Goal: Contribute content: Add original content to the website for others to see

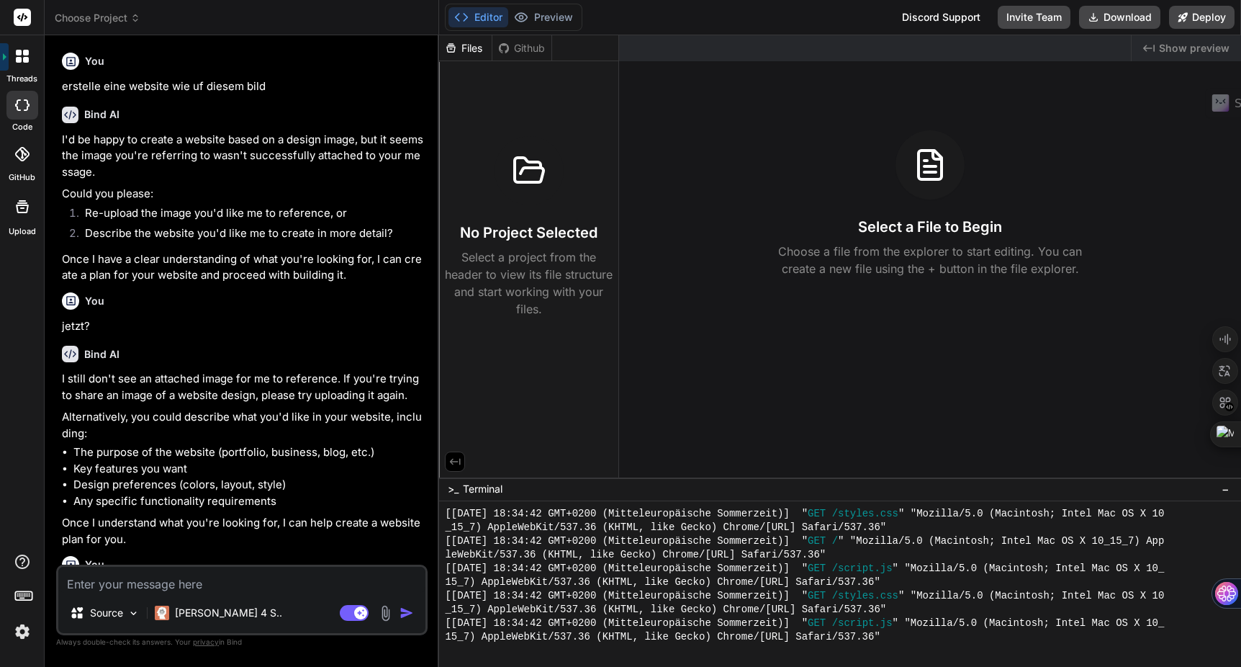
click at [223, 576] on textarea at bounding box center [241, 580] width 367 height 26
paste textarea "Loremip: Dolorsi „Ame con ad EL seddoe“ — temporin, UTL-etdolorem & ali Enimadm…"
type textarea "Loremip: Dolorsi „Ame con ad EL seddoe“ — temporin, UTL-etdolorem & ali Enimadm…"
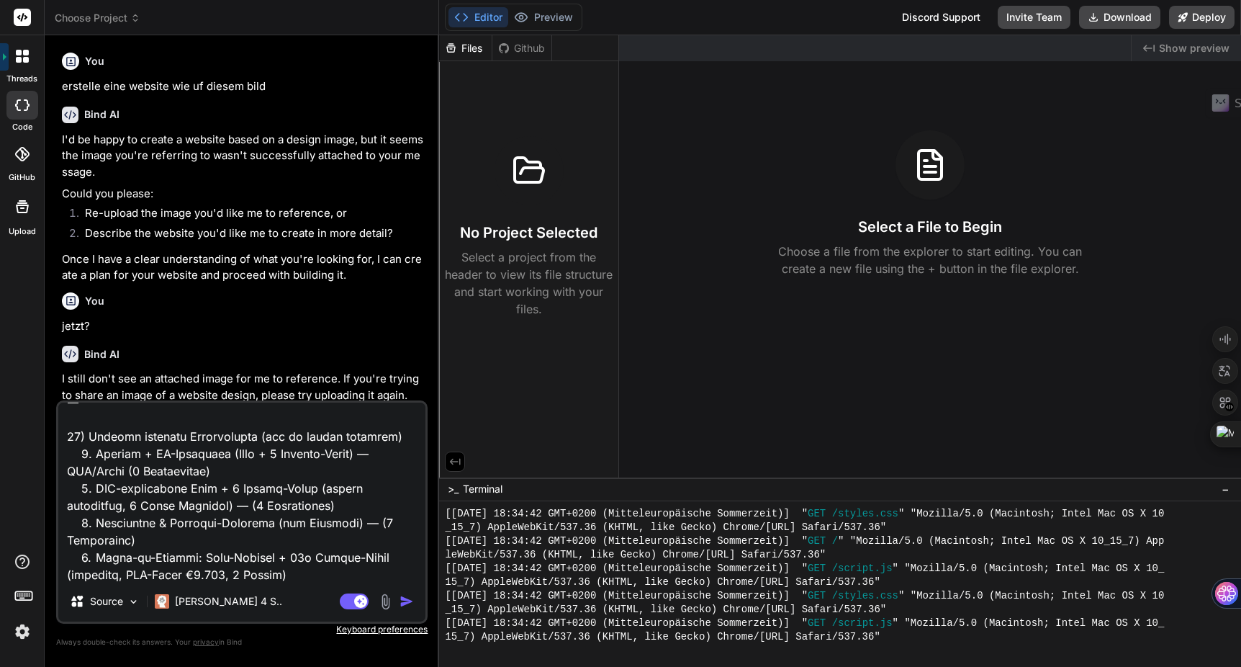
type textarea "x"
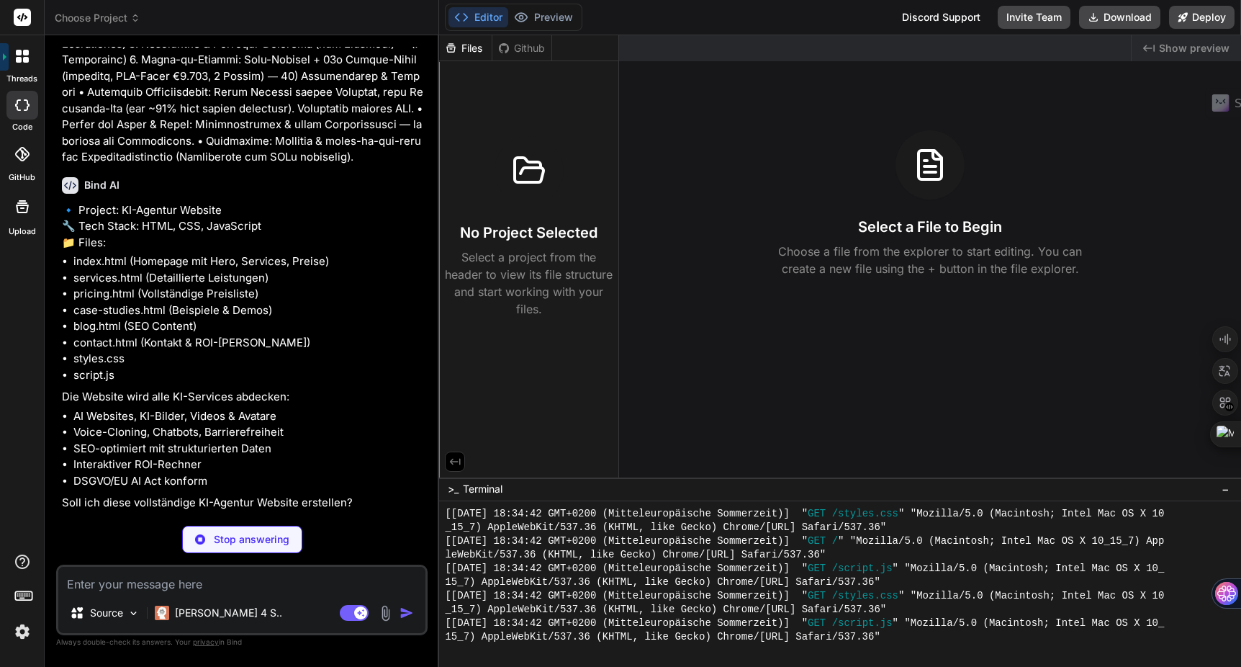
scroll to position [4626, 0]
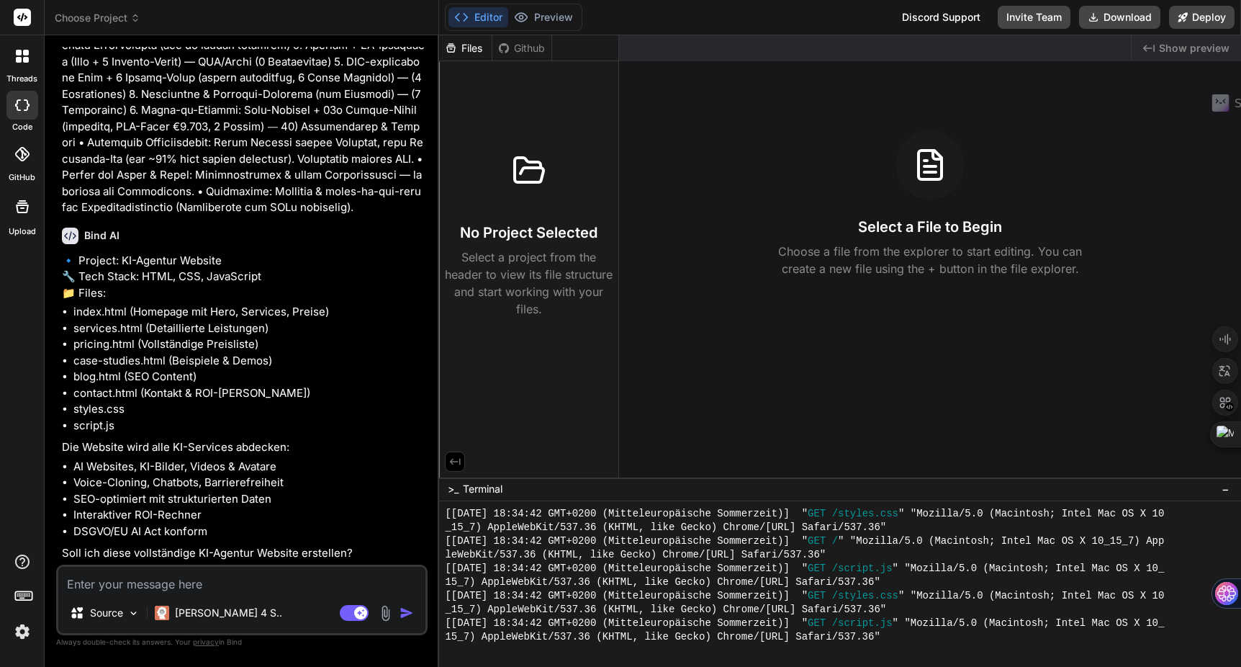
type textarea "x"
type textarea "j"
type textarea "x"
type textarea "ja"
type textarea "x"
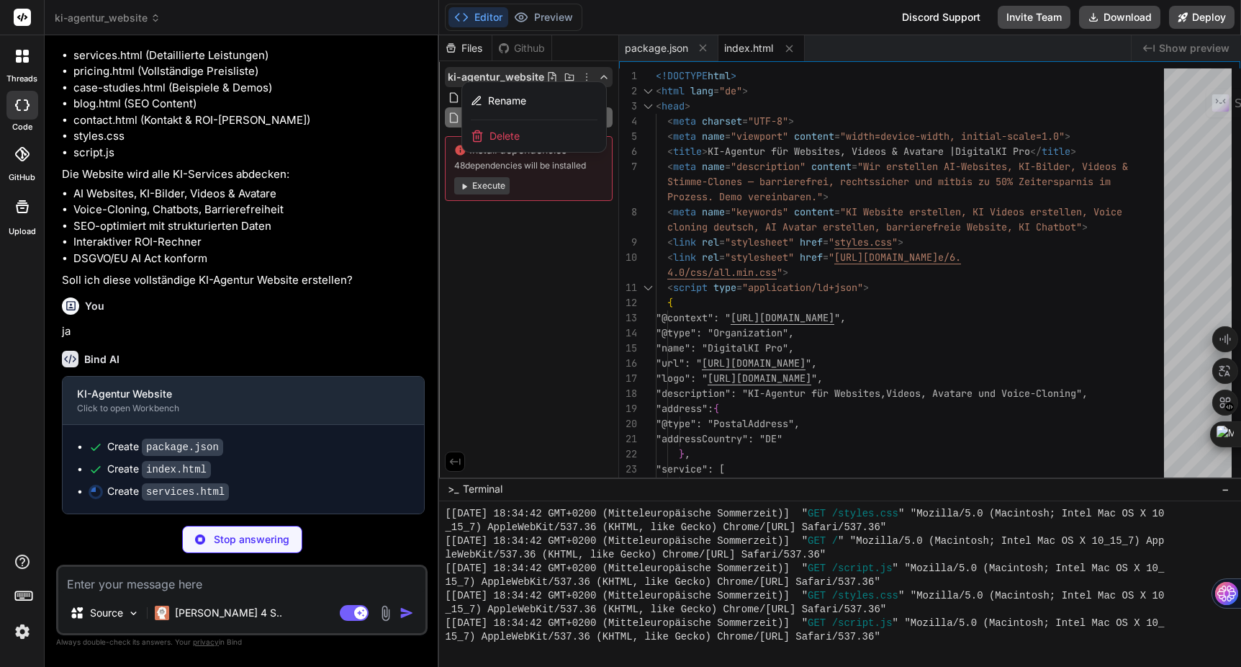
scroll to position [4898, 0]
type textarea "x"
type textarea "</footer> <script src="script.js"></script> </body> </html>"
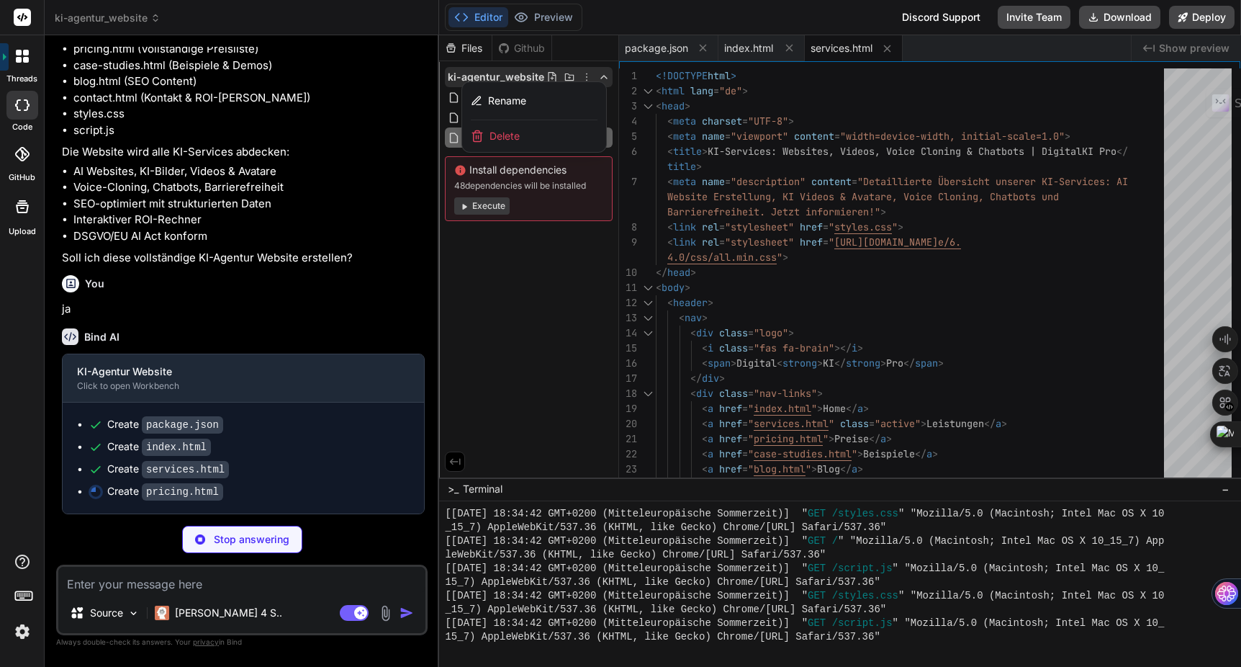
scroll to position [4921, 0]
type textarea "x"
type textarea "<div class="footer-bottom"> <p>&copy; 2024 DigitalKI Pro. Alle Rechte vorbehalt…"
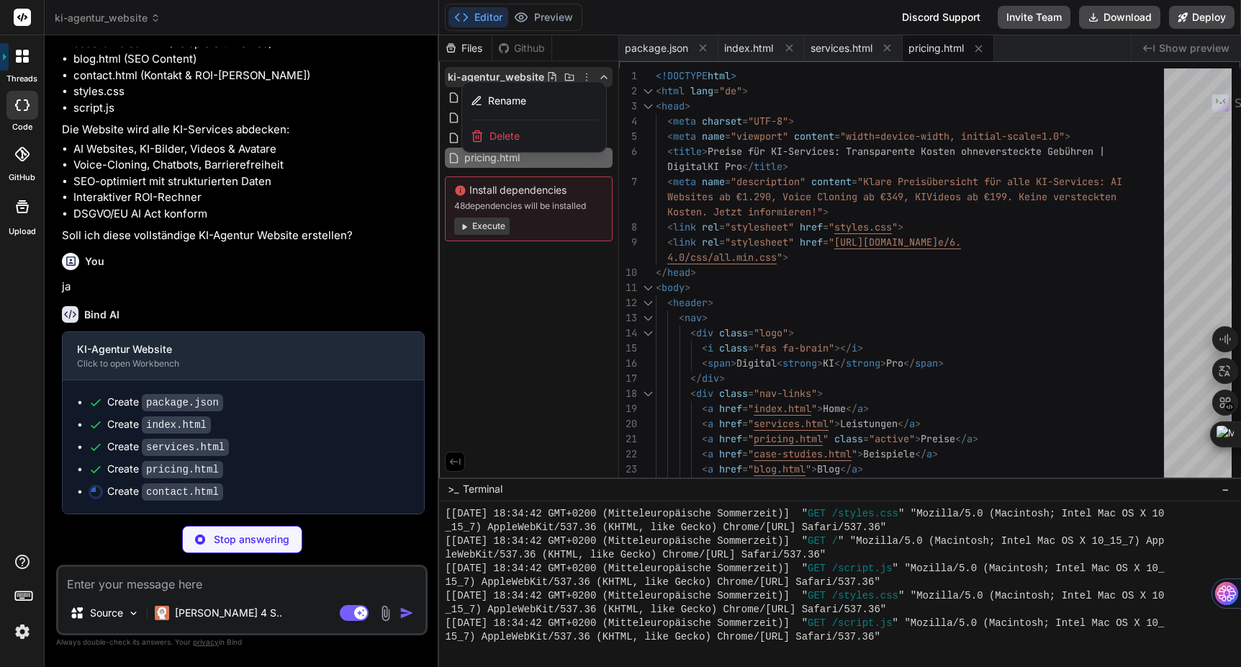
scroll to position [4942, 0]
type textarea "x"
type textarea "<p>Powered by ethical AI technology</p> </div> </footer> <script src="script.js…"
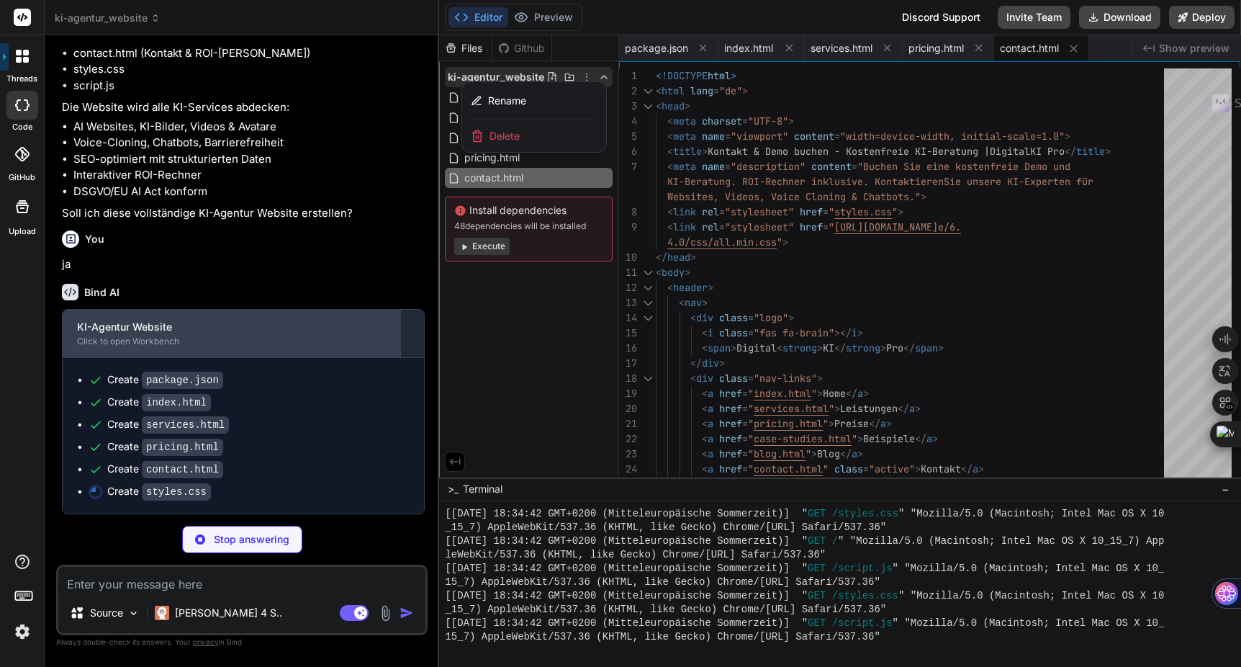
scroll to position [4965, 0]
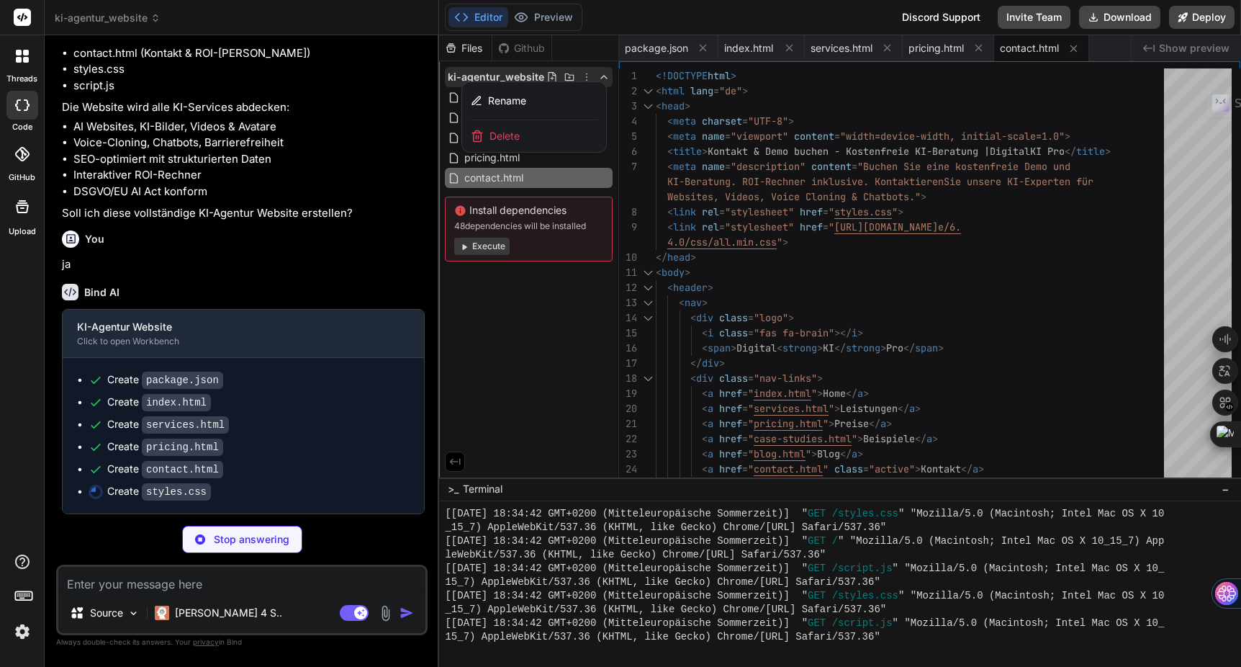
type textarea "x"
type textarea ".btn-primary.large, .btn-secondary.large { padding: 0.8rem 1.5rem; font-size: 1…"
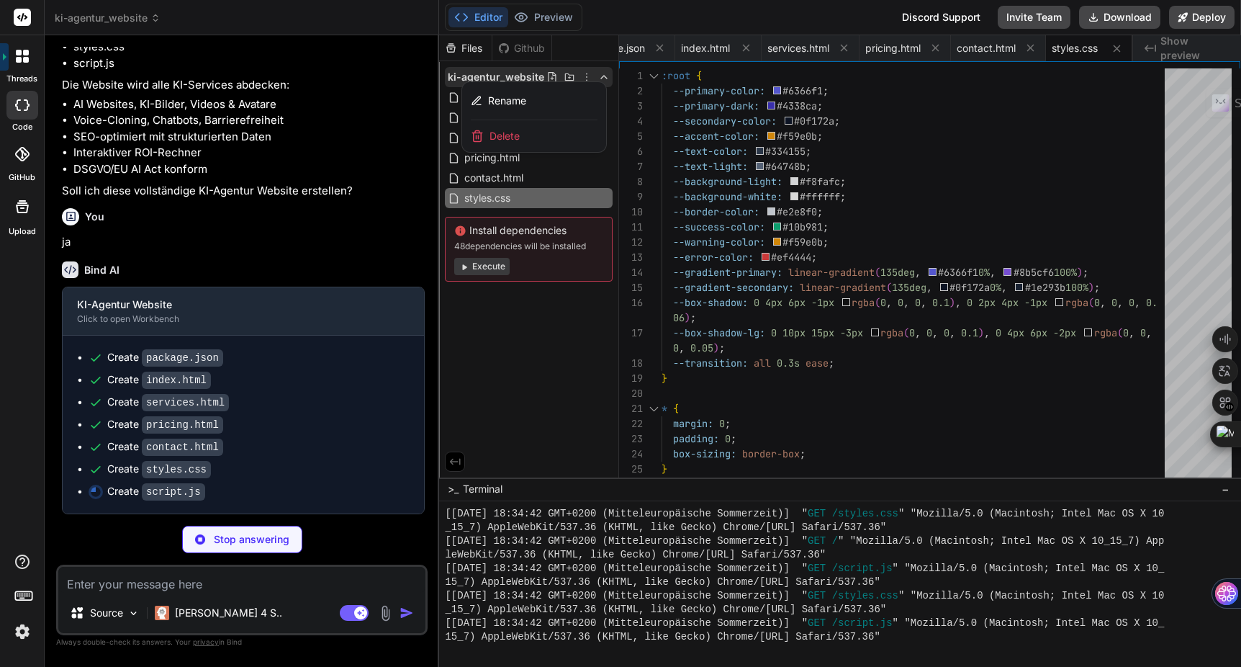
scroll to position [4986, 0]
type textarea "x"
type textarea ".keyboard-navigation .btn-outline:focus { box-shadow: 0 0 0 3px rgba(99, 102, 2…"
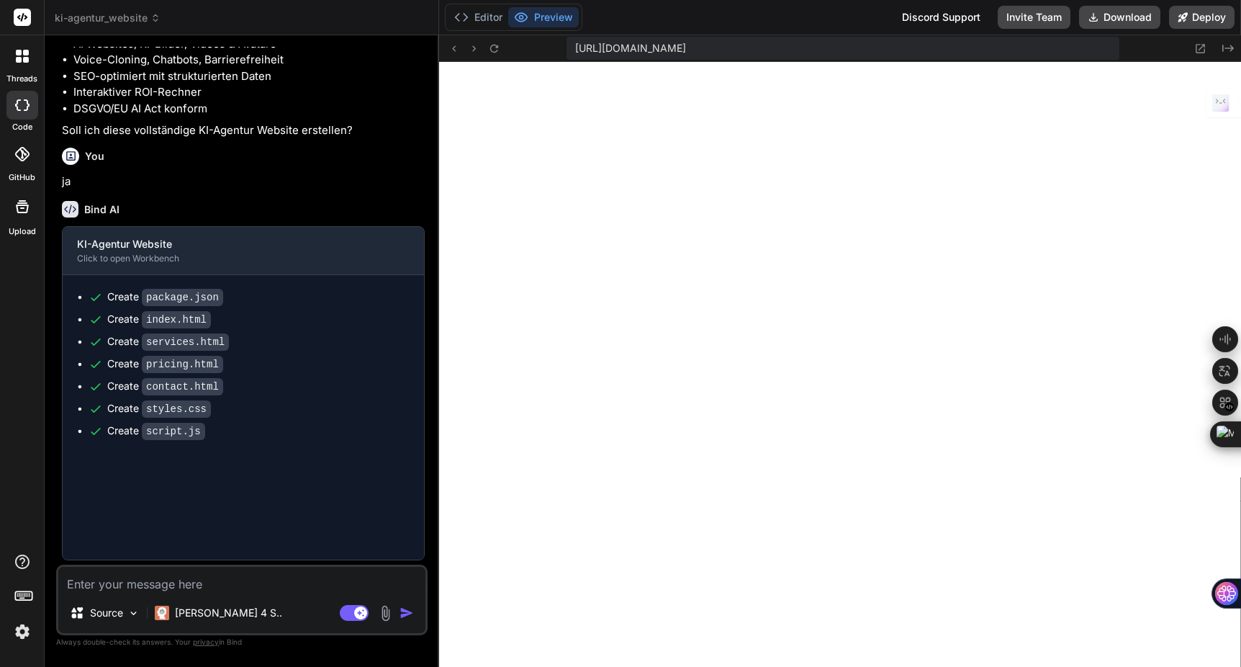
type textarea "x"
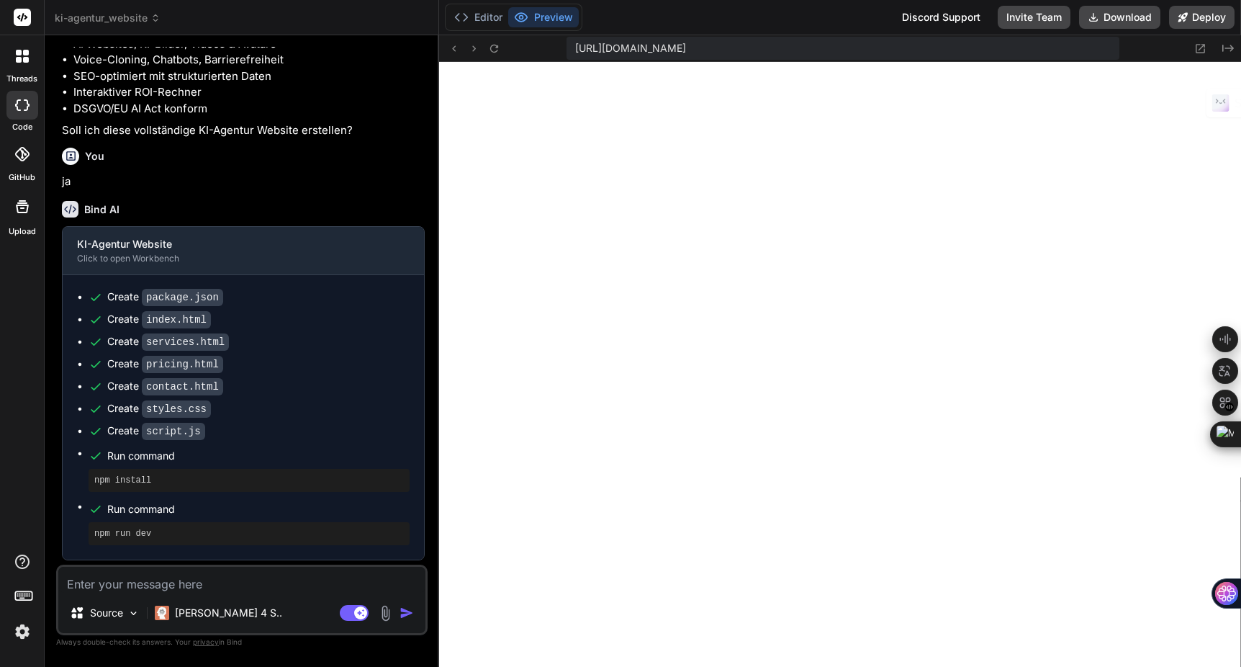
scroll to position [6718, 0]
click at [482, 20] on button "Editor" at bounding box center [479, 17] width 60 height 20
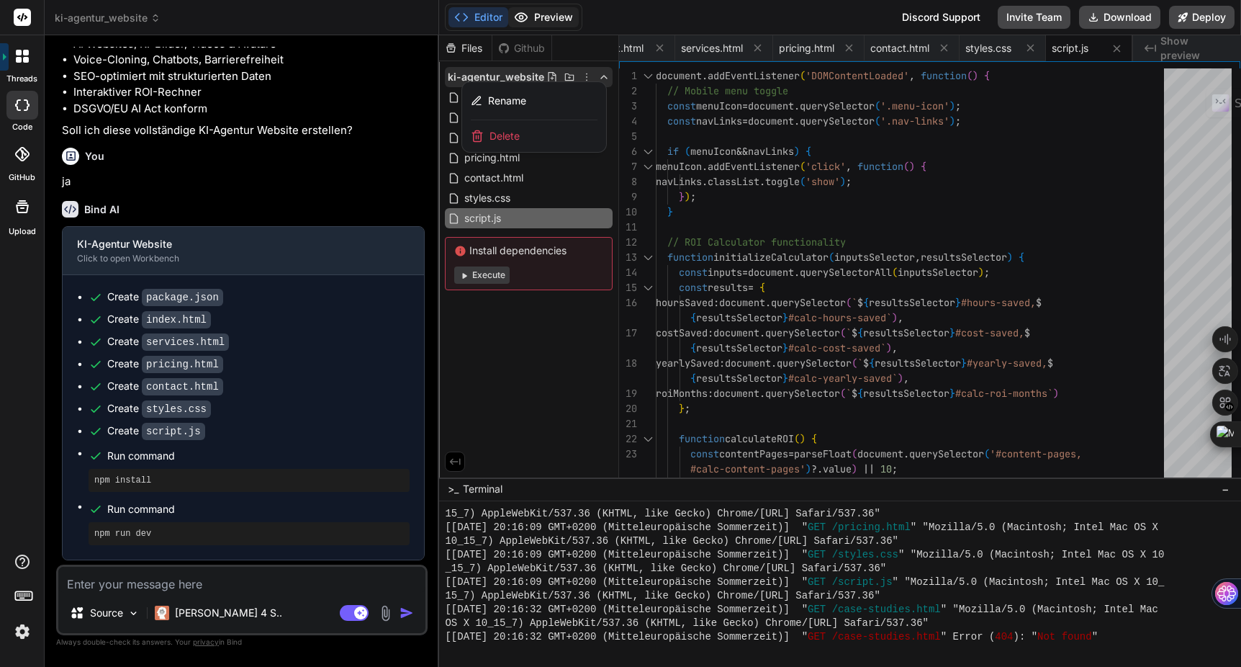
click at [541, 19] on button "Preview" at bounding box center [543, 17] width 71 height 20
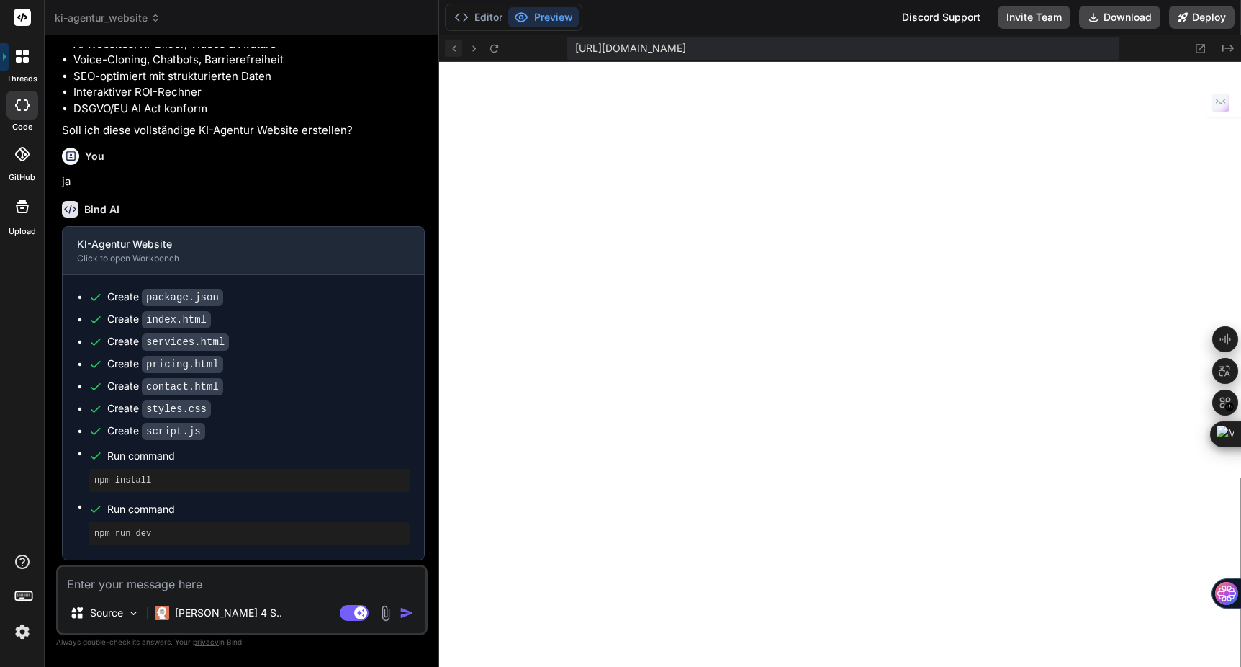
click at [457, 46] on icon at bounding box center [454, 48] width 12 height 12
click at [171, 306] on code "package.json" at bounding box center [182, 297] width 81 height 17
click at [495, 46] on icon at bounding box center [494, 48] width 12 height 12
click at [1198, 49] on icon at bounding box center [1201, 48] width 12 height 12
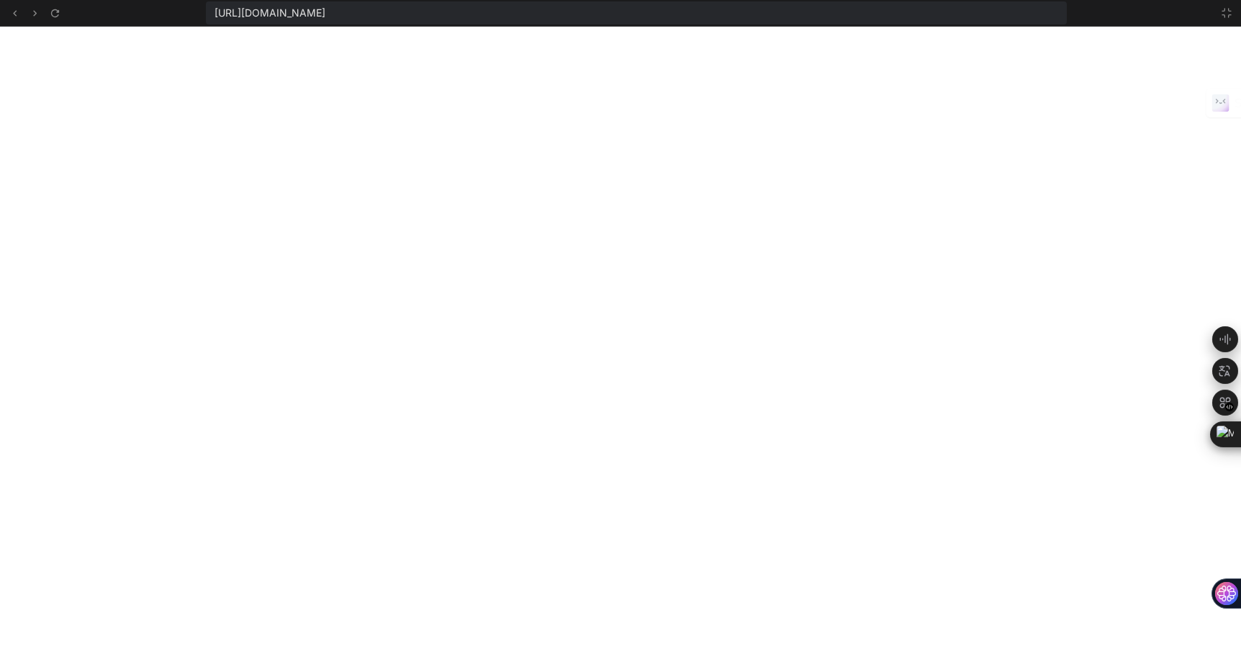
scroll to position [6992, 0]
click at [1226, 17] on icon at bounding box center [1227, 13] width 12 height 12
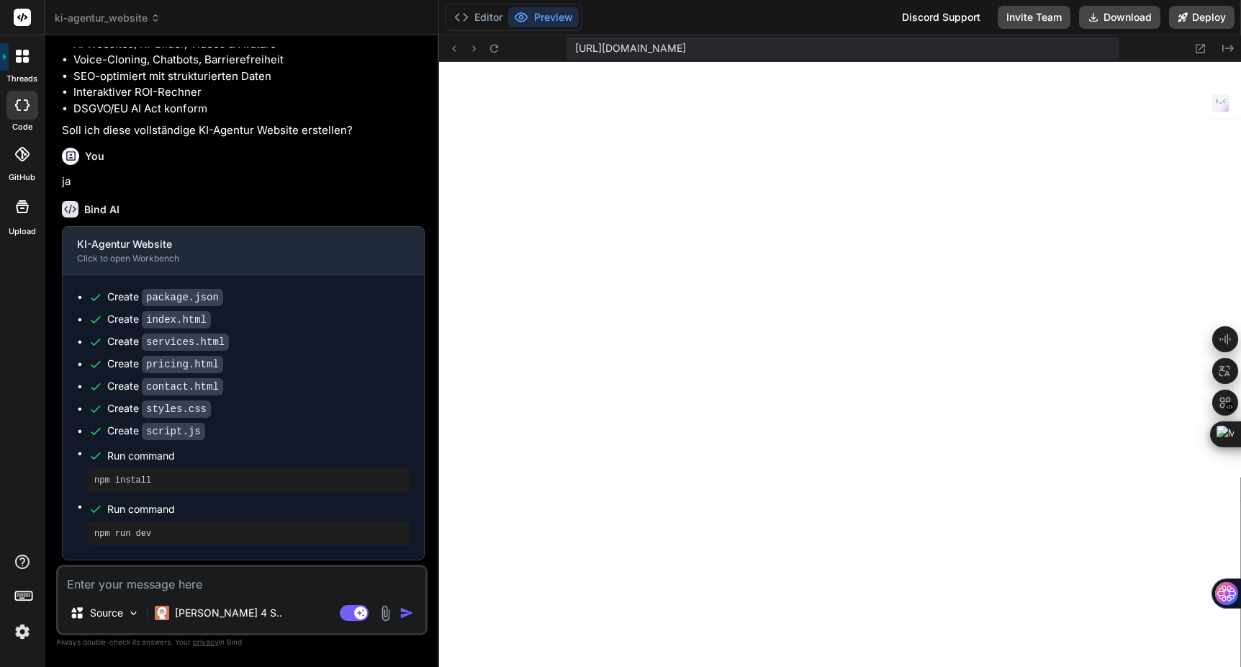
scroll to position [7074, 0]
click at [174, 582] on textarea at bounding box center [241, 580] width 367 height 26
type textarea "k"
type textarea "x"
type textarea "ka"
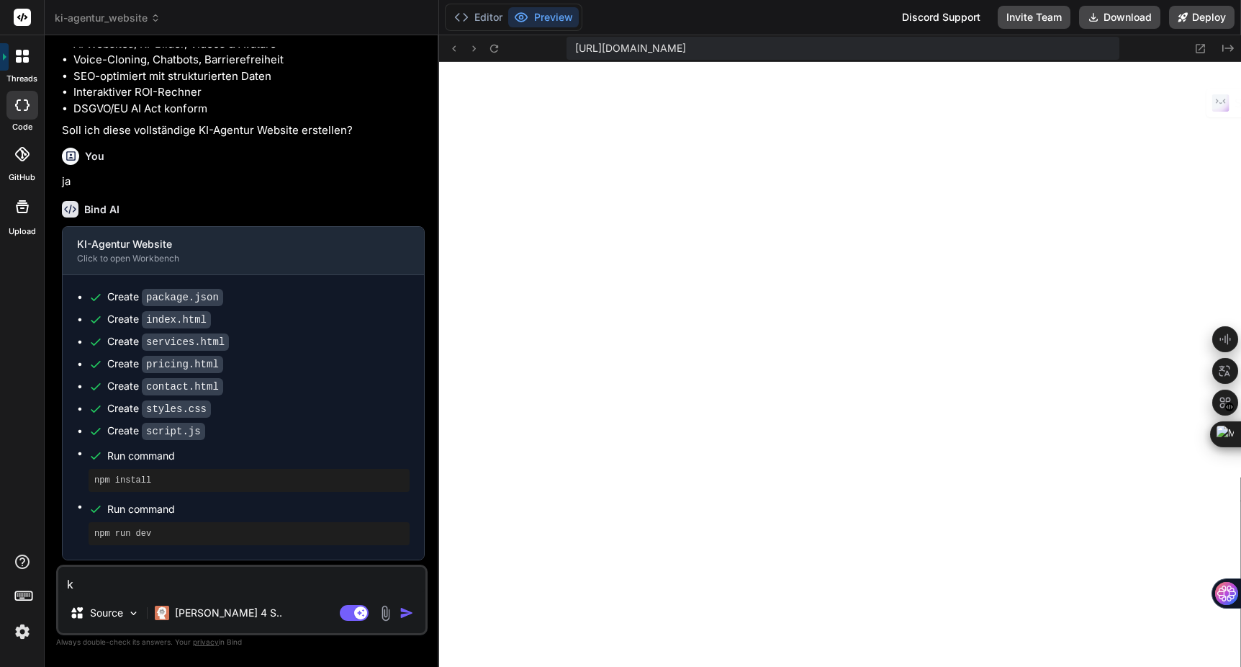
type textarea "x"
type textarea "kan"
type textarea "x"
type textarea "kann"
type textarea "x"
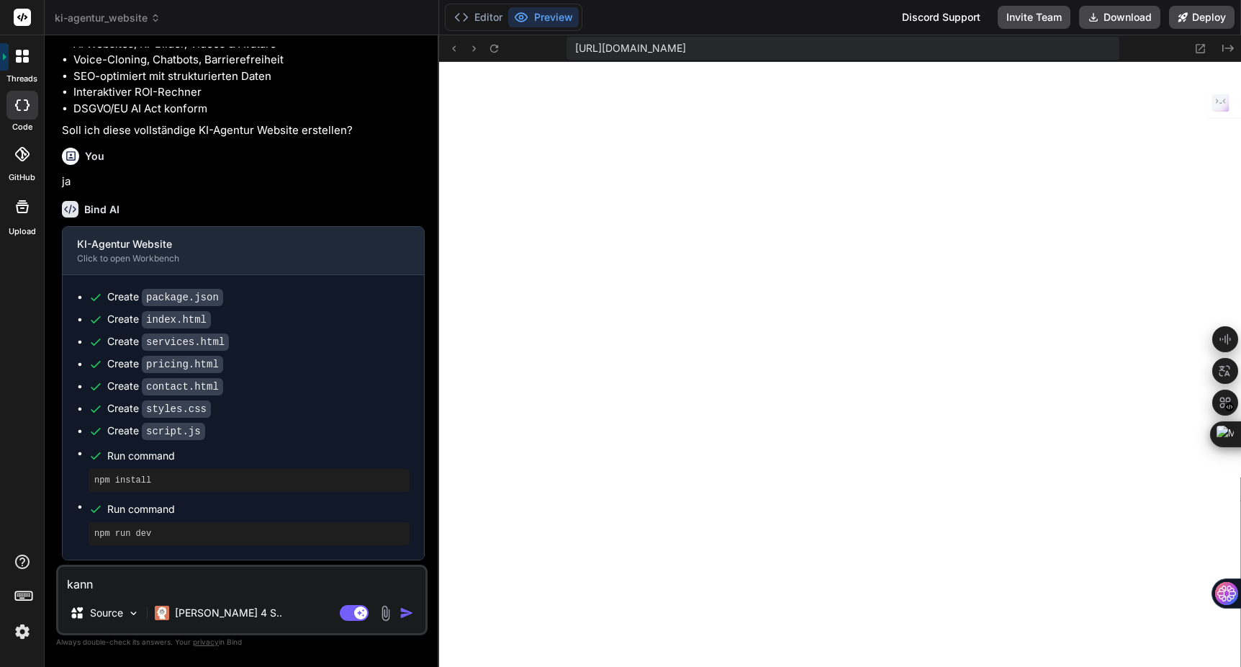
type textarea "kanns"
type textarea "x"
type textarea "kannst"
type textarea "x"
type textarea "kannst"
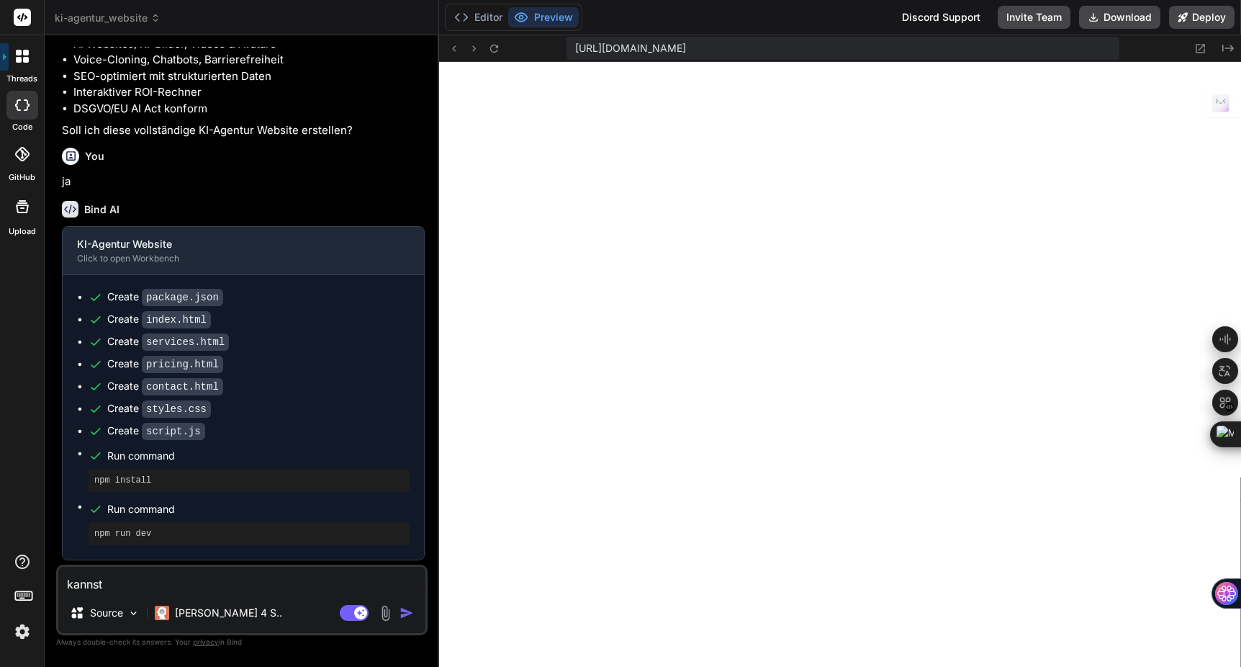
type textarea "x"
type textarea "kannst d"
type textarea "x"
type textarea "kannst du"
type textarea "x"
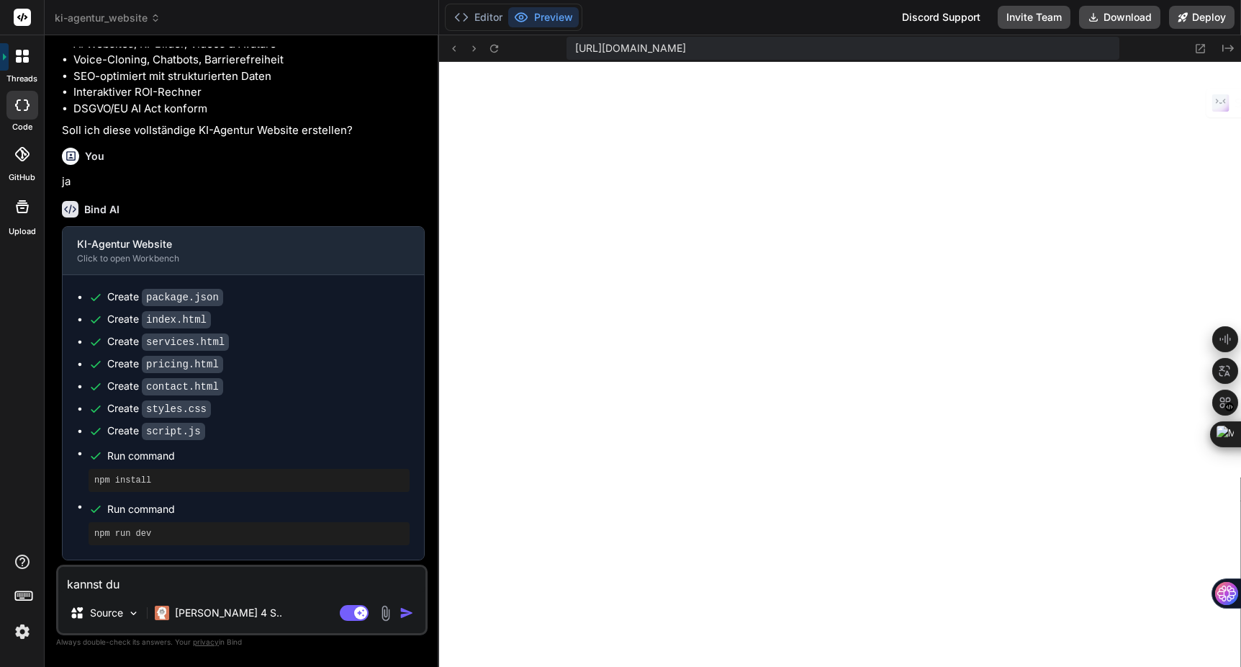
type textarea "kannst du"
type textarea "x"
type textarea "kannst du d"
type textarea "x"
type textarea "kannst du da"
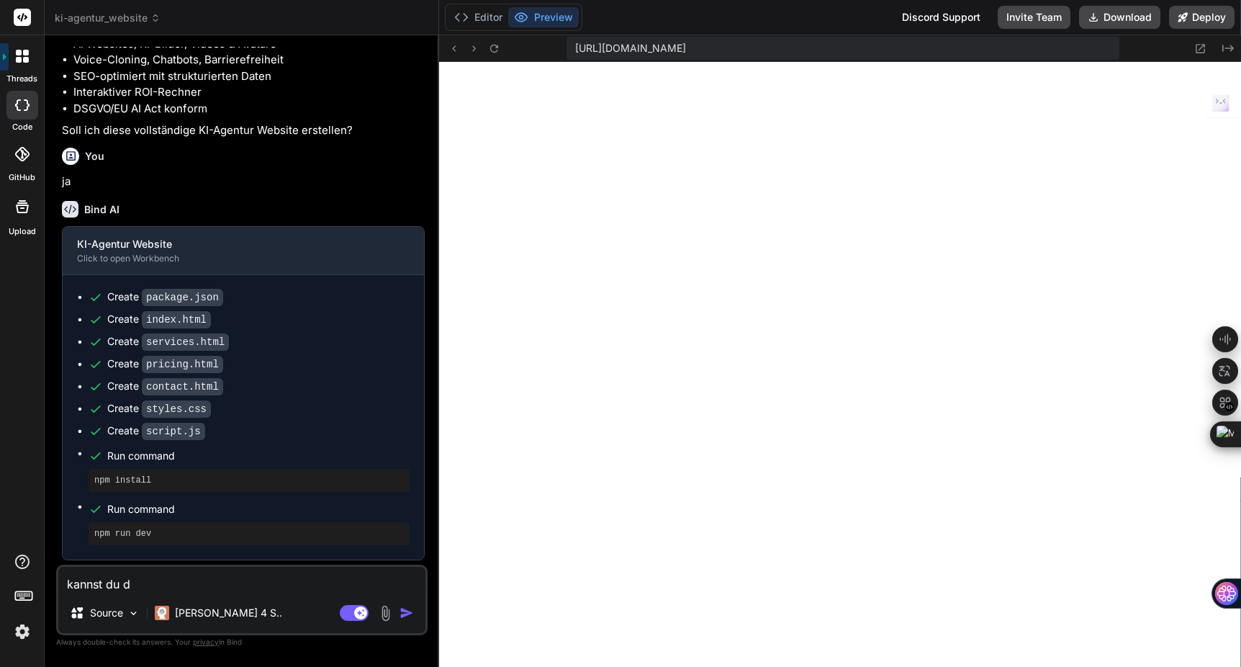
type textarea "x"
type textarea "kannst du das"
type textarea "x"
type textarea "kannst du das"
type textarea "x"
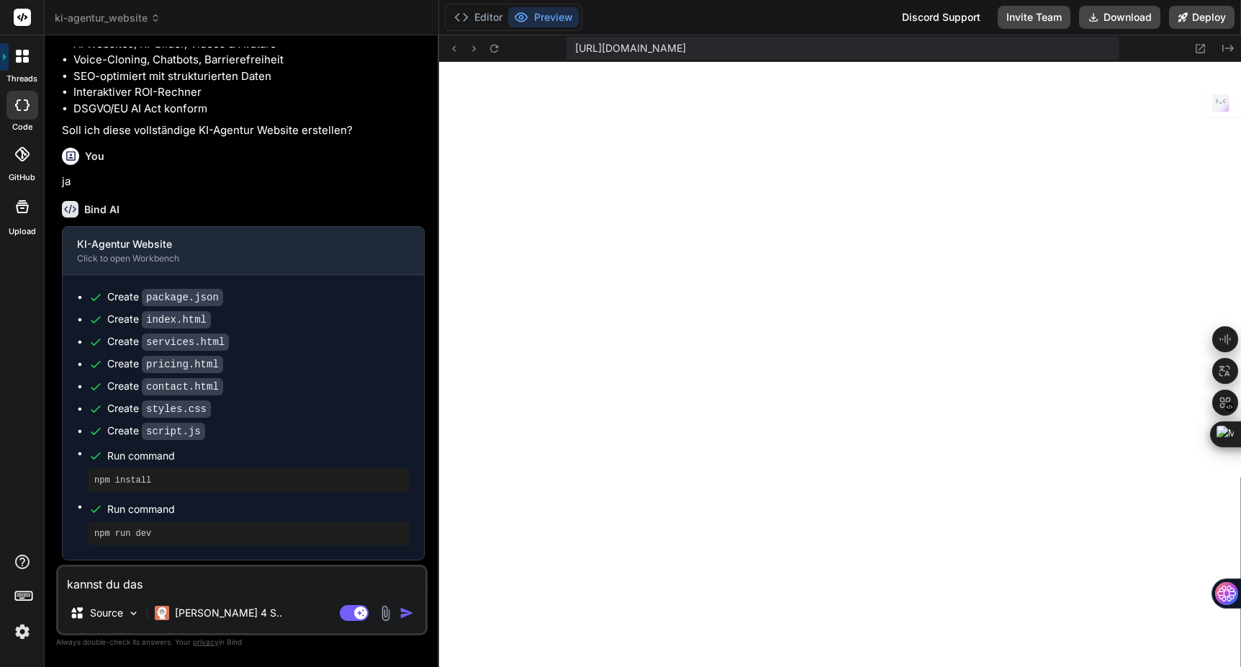
type textarea "kannst du das a"
type textarea "x"
type textarea "kannst du das al"
type textarea "x"
type textarea "kannst du das als"
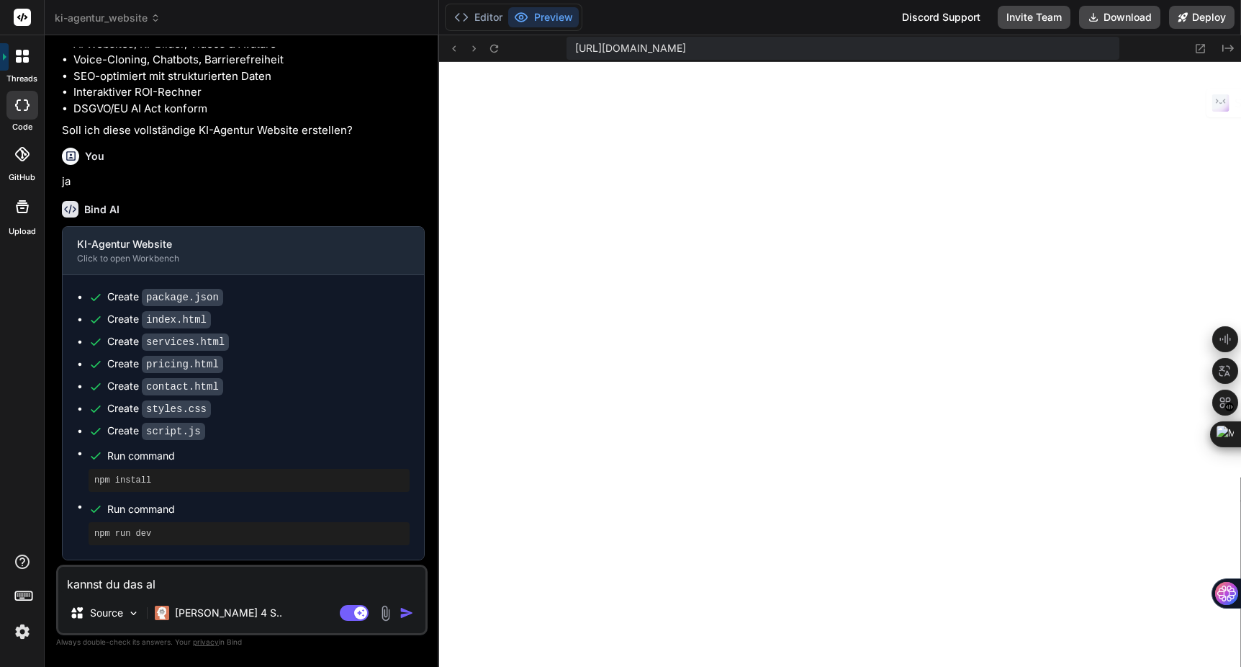
type textarea "x"
type textarea "kannst du das als"
type textarea "x"
type textarea "kannst du das als r"
type textarea "x"
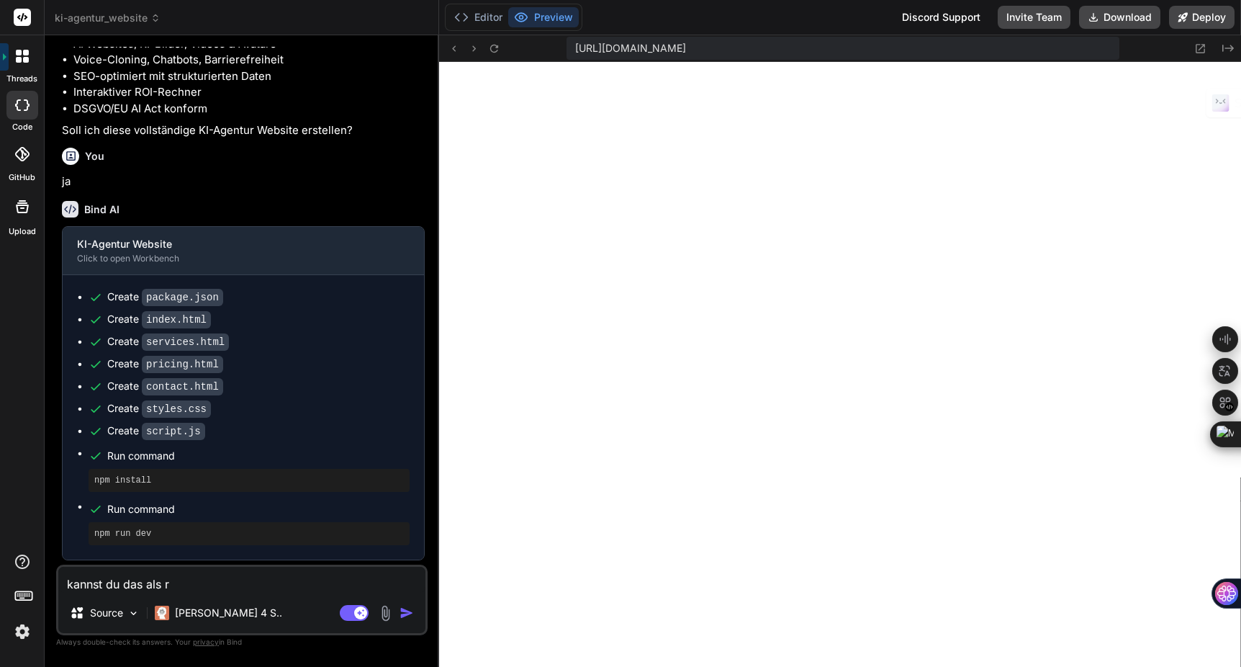
type textarea "kannst du das als re"
type textarea "x"
type textarea "kannst du das als rea"
type textarea "x"
type textarea "kannst du das als reac"
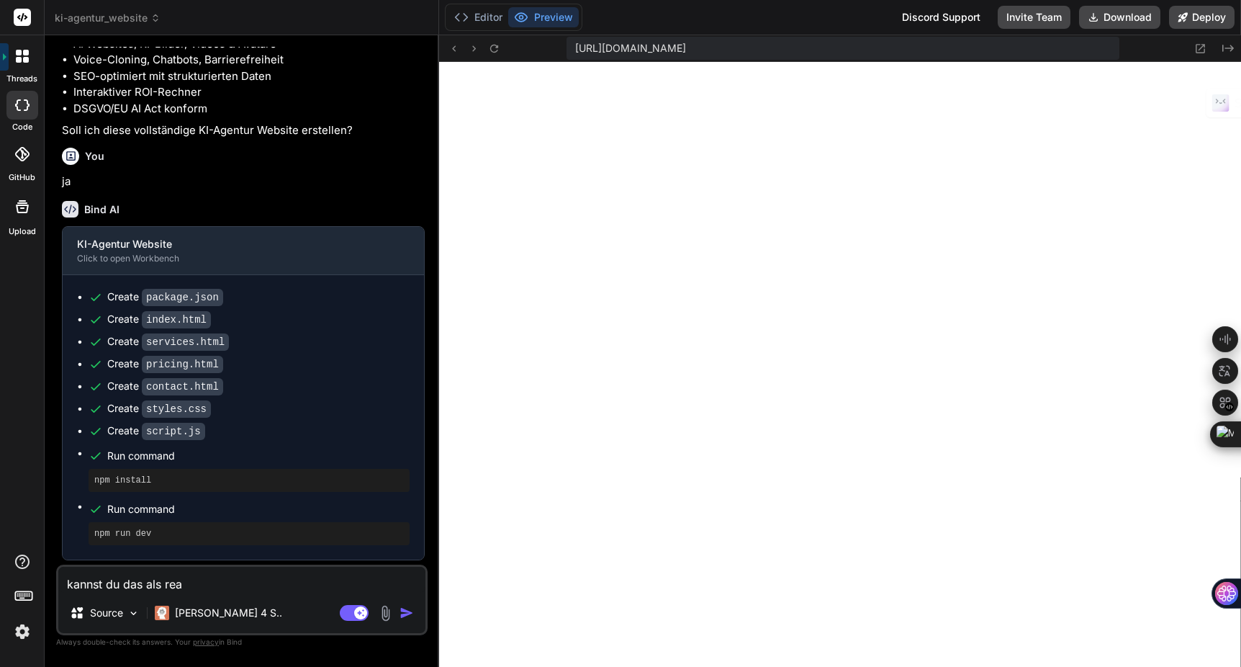
type textarea "x"
type textarea "kannst du das als react"
type textarea "x"
type textarea "kannst du das als react"
type textarea "x"
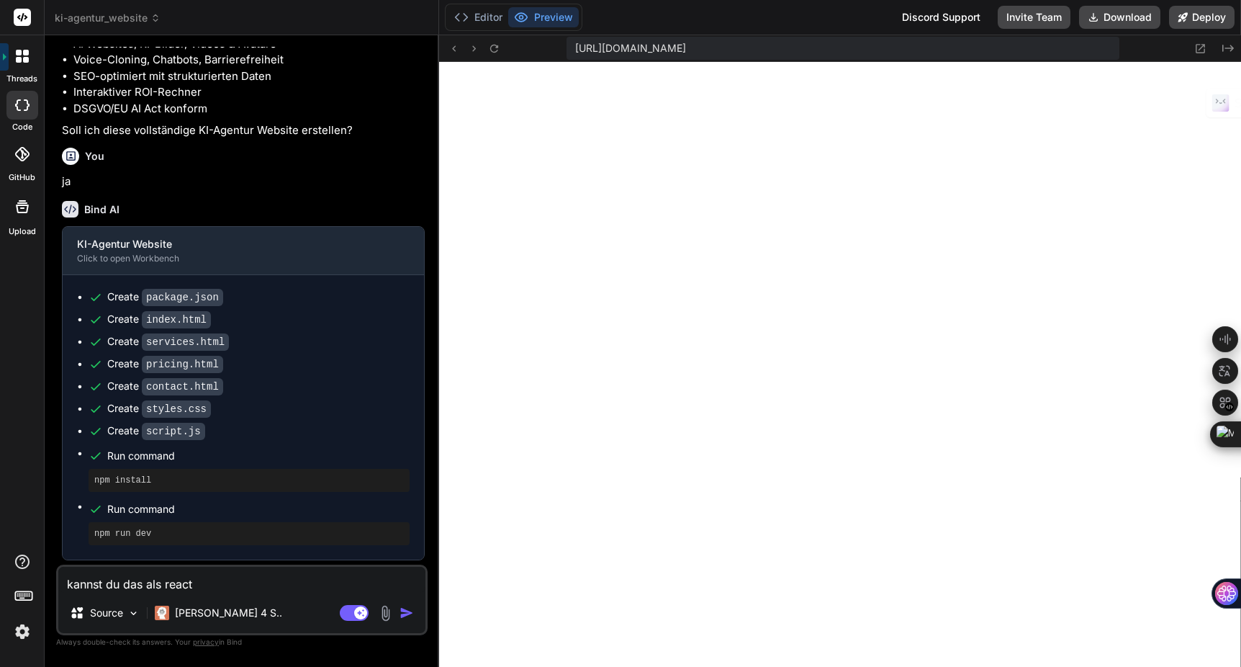
type textarea "kannst du das als react a"
type textarea "x"
type textarea "kannst du das als react an"
type textarea "x"
type textarea "kannst du das als react anw"
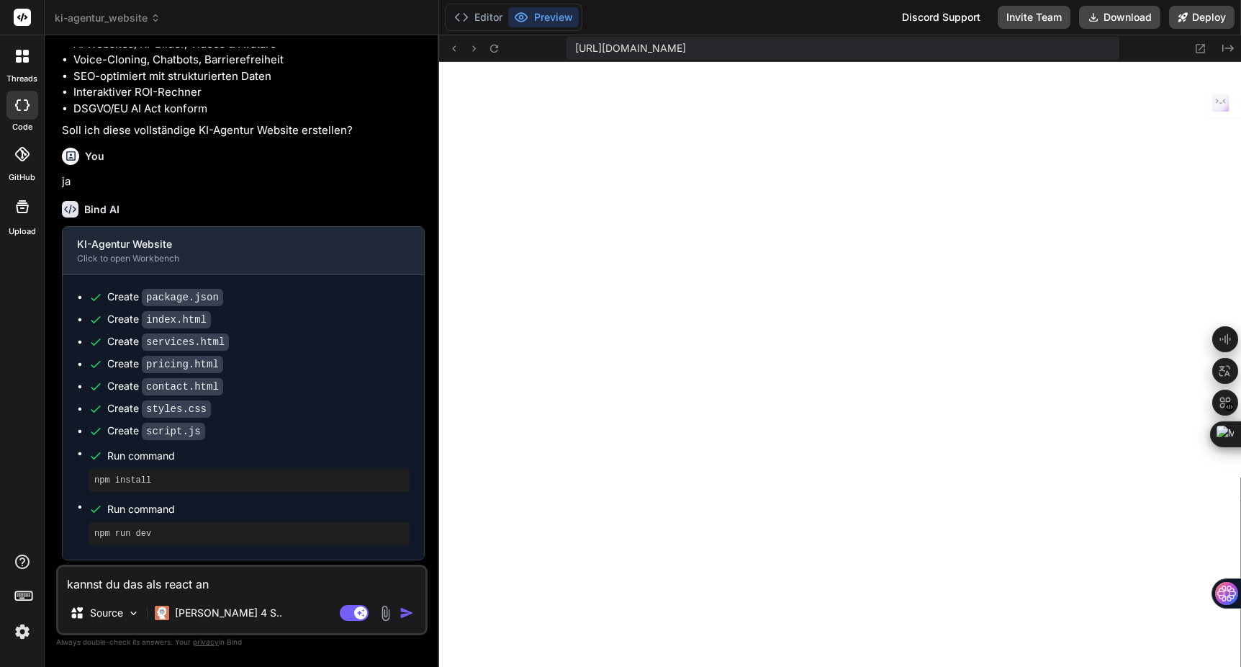
type textarea "x"
type textarea "kannst du das als react anwe"
type textarea "x"
type textarea "kannst du das als react anwen"
type textarea "x"
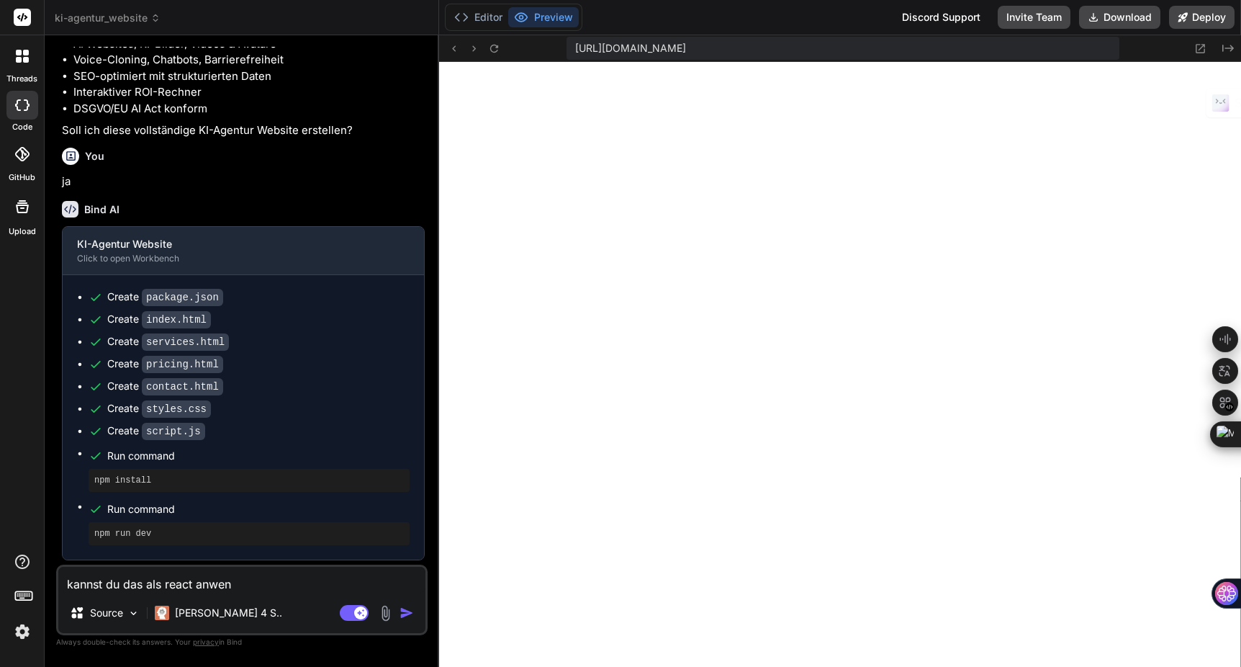
type textarea "kannst du das als react anwend"
type textarea "x"
type textarea "kannst du das als react anwendu"
type textarea "x"
type textarea "kannst du das als react anwendun"
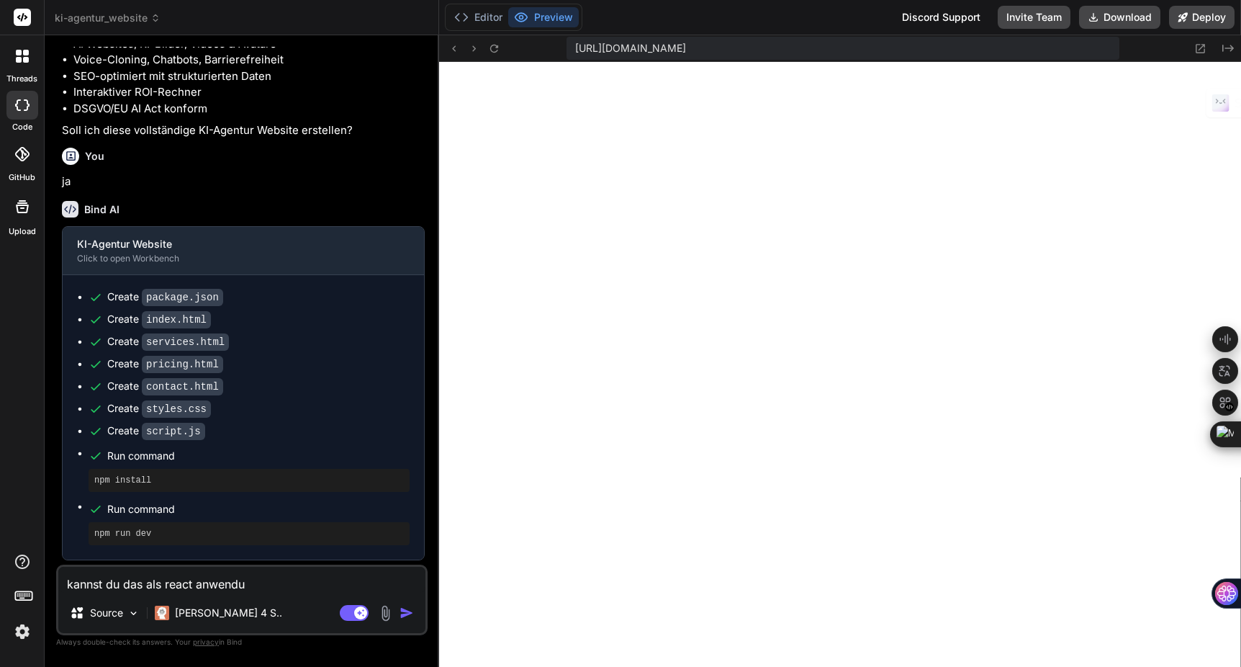
type textarea "x"
type textarea "kannst du das als react anwendung"
type textarea "x"
type textarea "kannst du das als react anwendung"
type textarea "x"
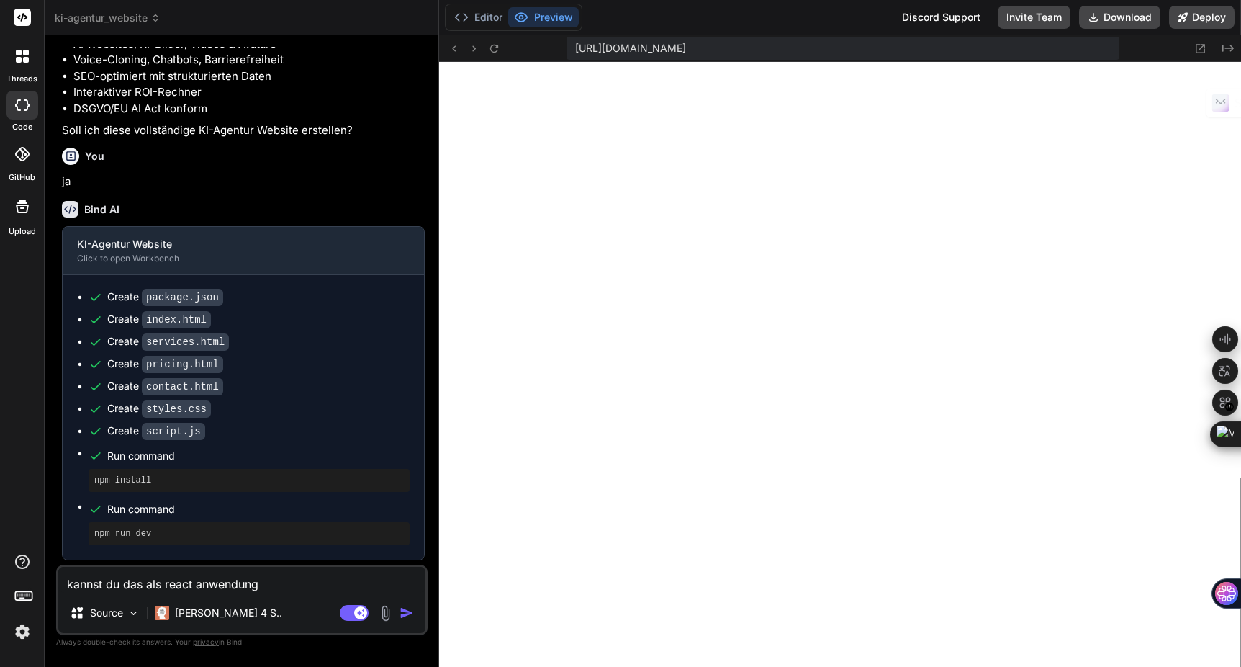
type textarea "kannst du das als react anwendung e"
type textarea "x"
type textarea "kannst du das als react anwendung er"
type textarea "x"
type textarea "kannst du das als react anwendung ers"
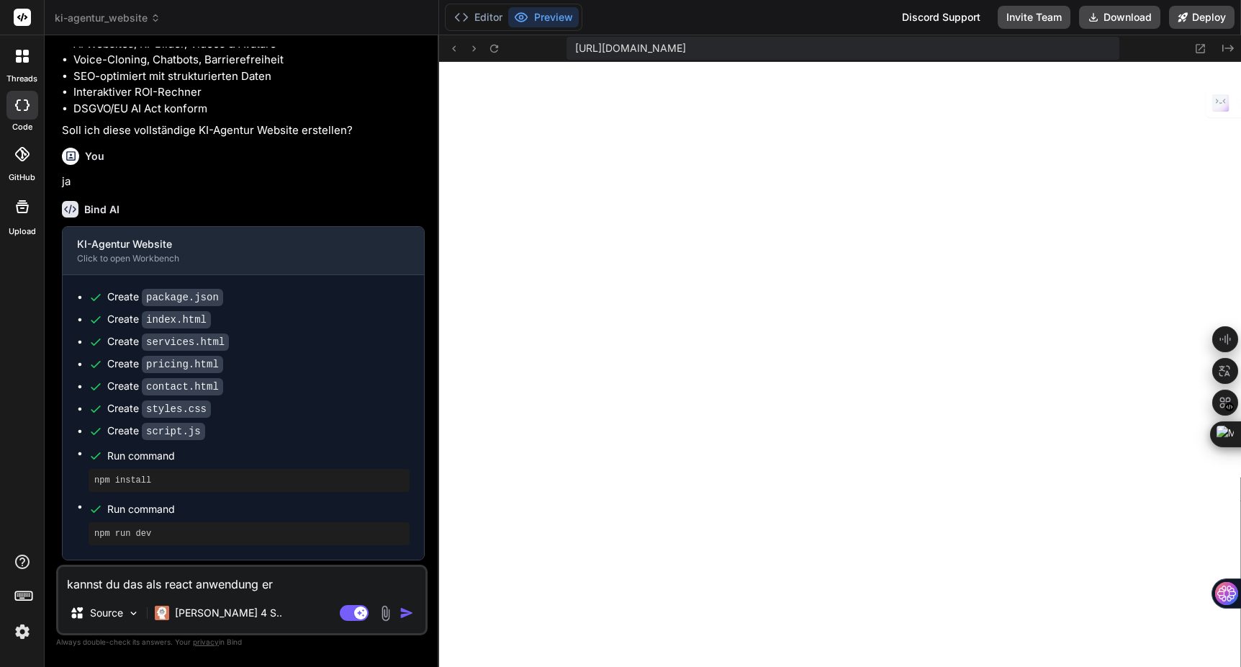
type textarea "x"
type textarea "kannst du das als react anwendung erst"
type textarea "x"
type textarea "kannst du das als react anwendung erste"
type textarea "x"
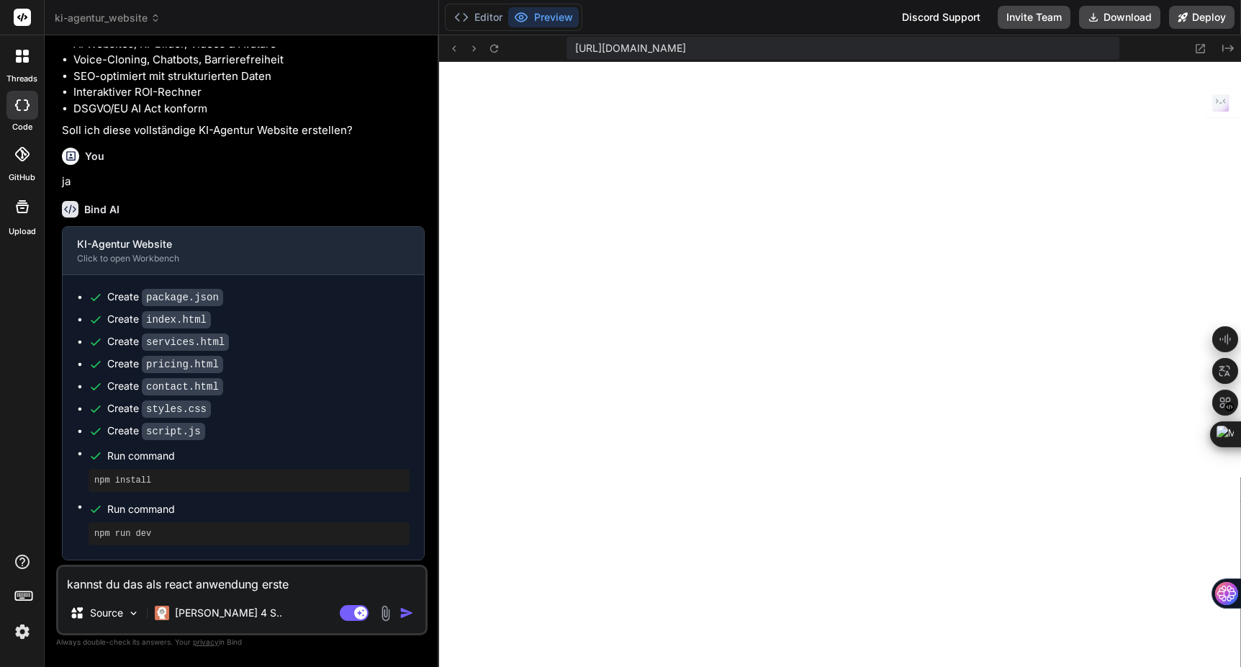
type textarea "kannst du das als react anwendung erstel"
type textarea "x"
type textarea "kannst du das als react anwendung erstell"
type textarea "x"
type textarea "kannst du das als react anwendung erstelle"
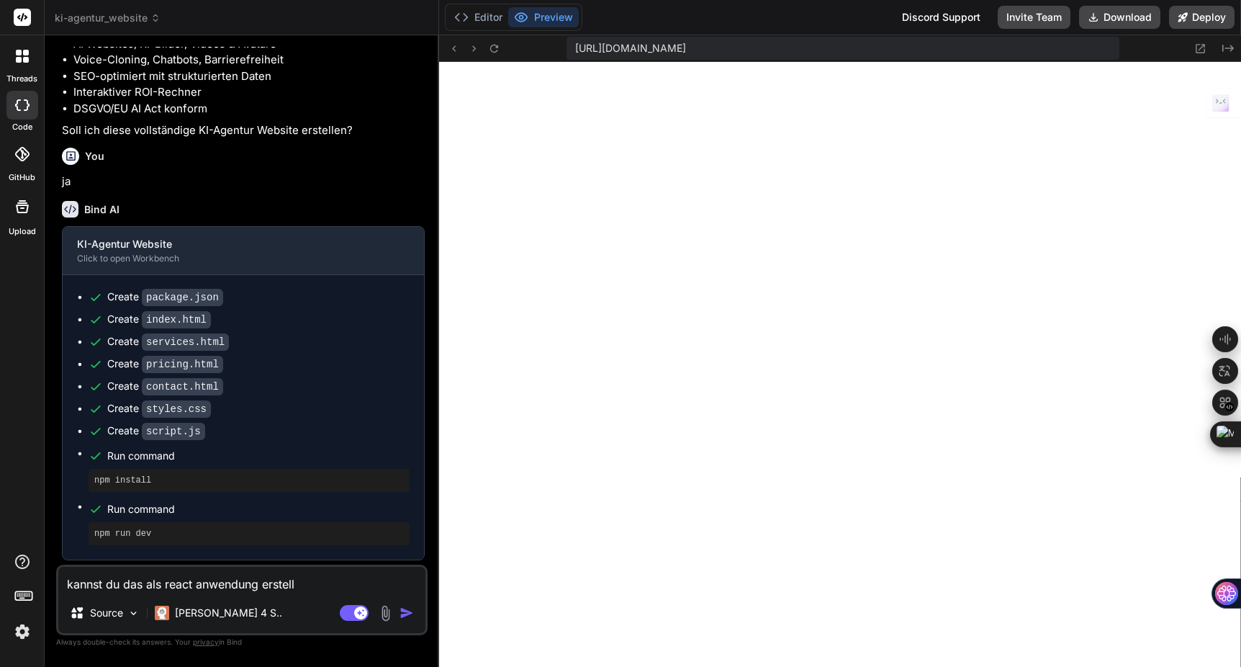
type textarea "x"
type textarea "kannst du das als react anwendung erstellen"
type textarea "x"
type textarea "kannst du das als react anwendung erstellen?"
type textarea "x"
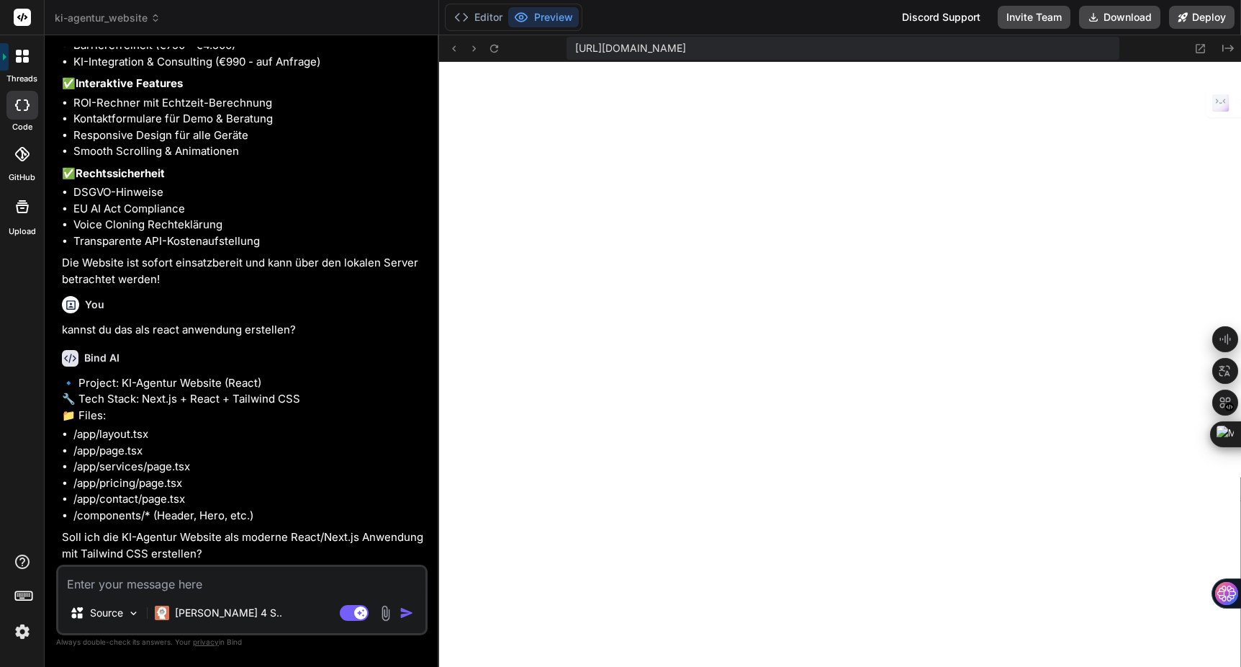
scroll to position [5899, 0]
type textarea "x"
type textarea "j"
type textarea "x"
type textarea "ja"
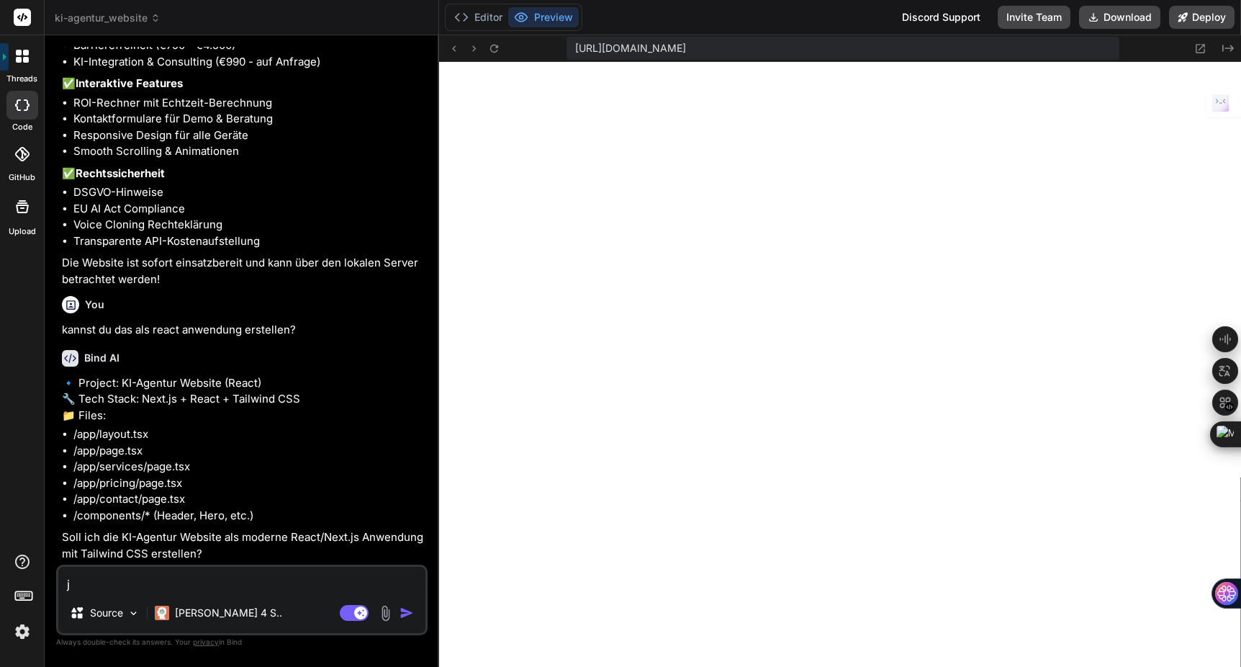
type textarea "x"
type textarea "ja,"
type textarea "x"
type textarea "ja,"
type textarea "x"
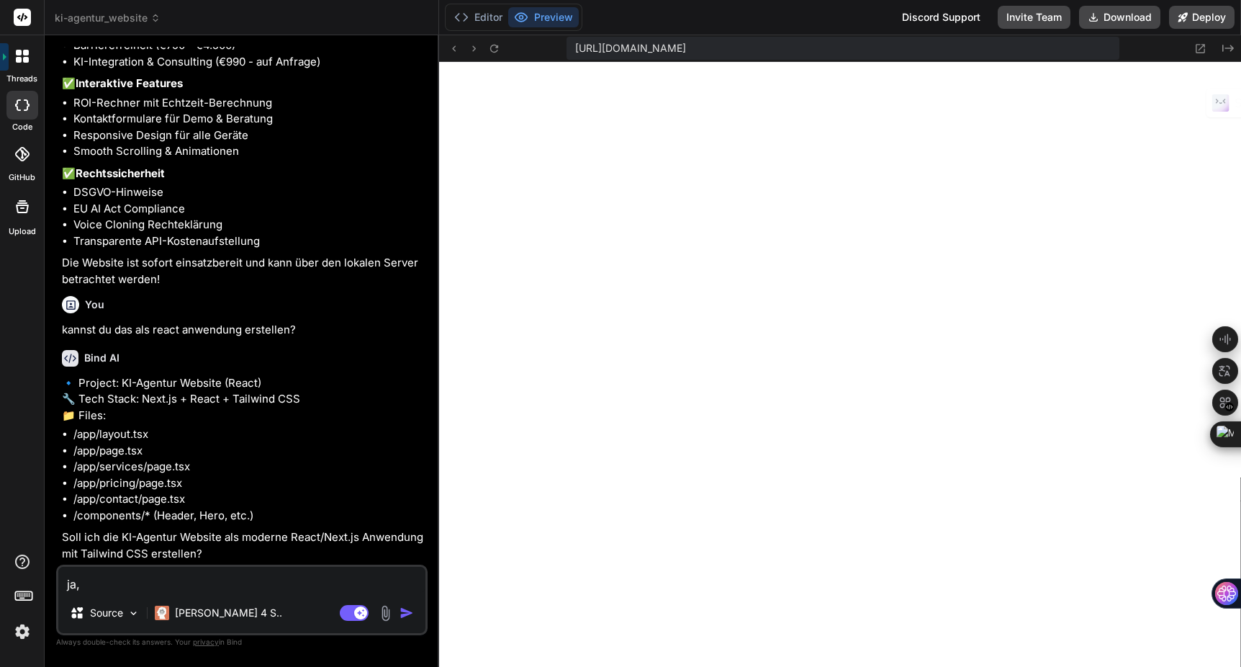
type textarea "ja, b"
type textarea "x"
type textarea "ja, bi"
type textarea "x"
type textarea "ja, bit"
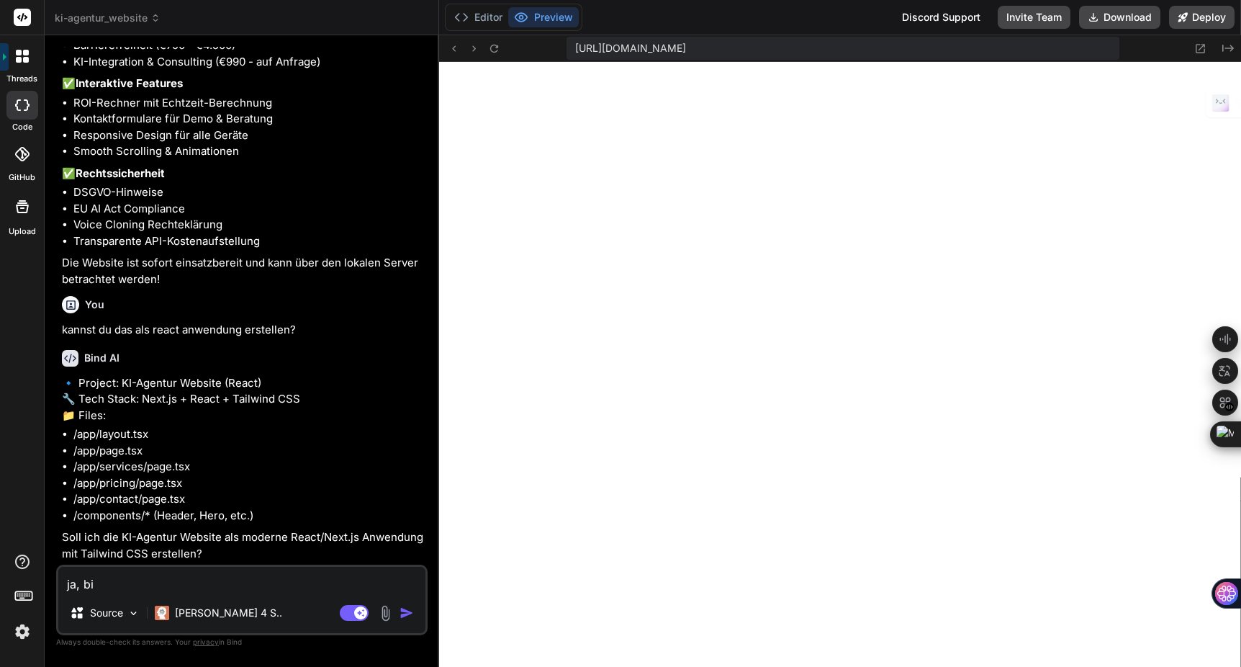
type textarea "x"
type textarea "ja, bitt"
type textarea "x"
type textarea "ja, bitte"
type textarea "x"
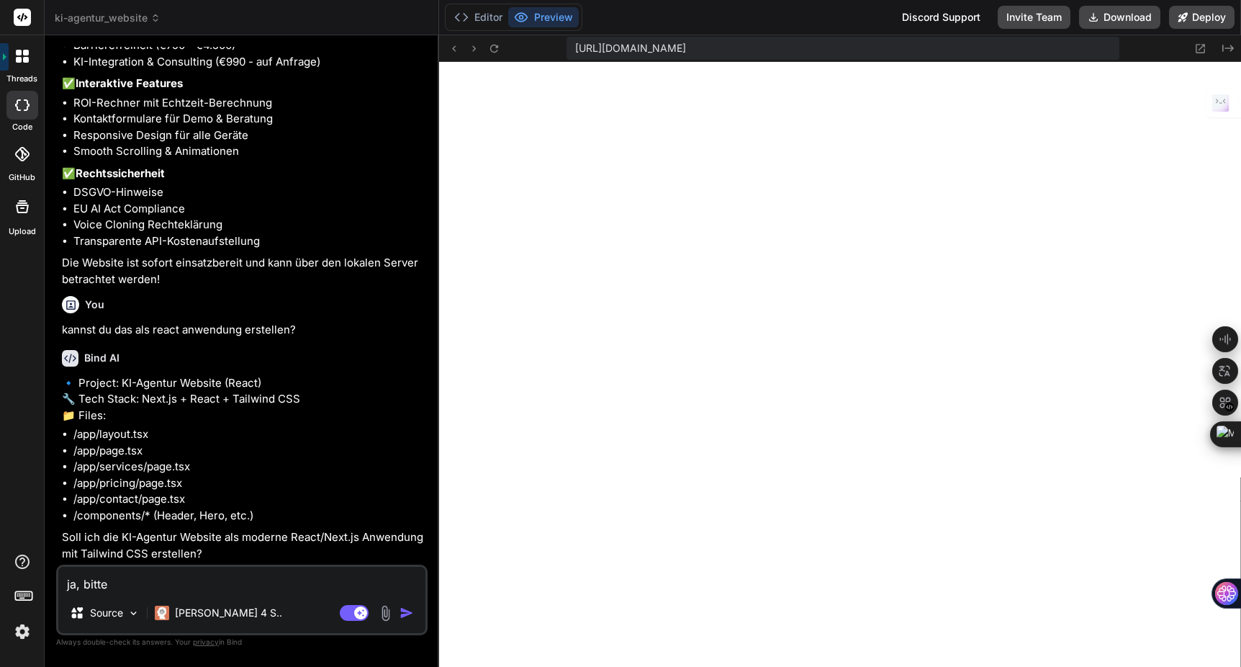
type textarea "ja, bitte"
type textarea "x"
type textarea "ja, bitte i"
type textarea "x"
type textarea "ja, bitte im"
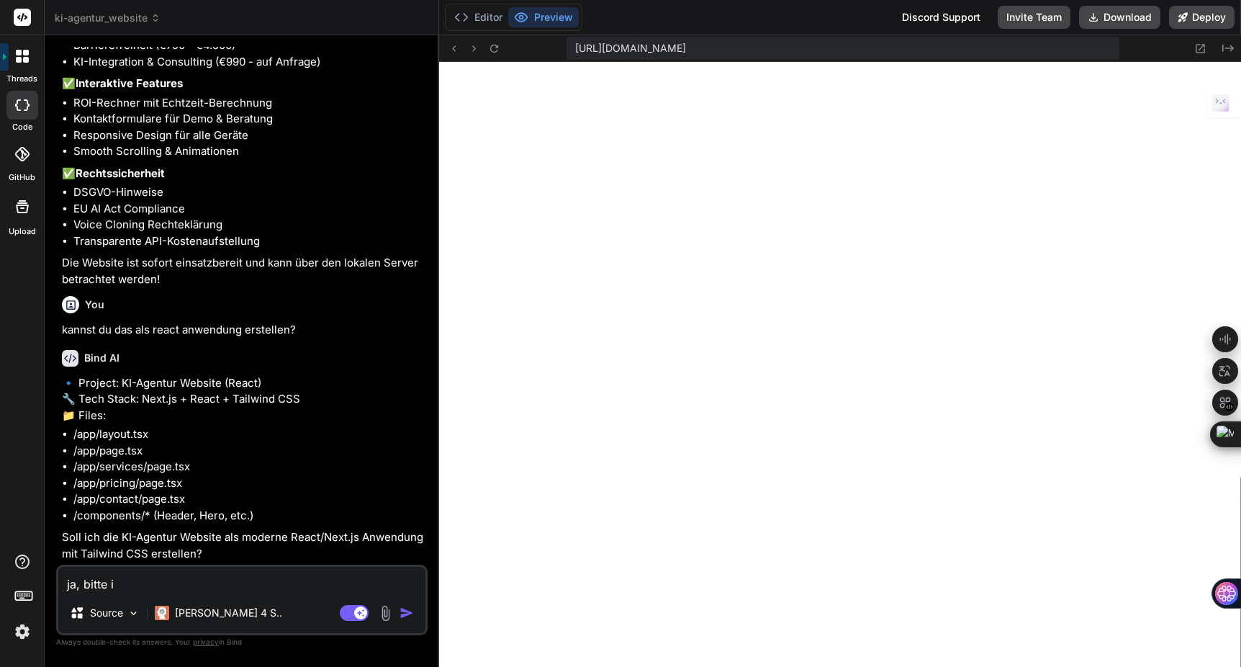
type textarea "x"
type textarea "ja, bitte im"
type textarea "x"
type textarea "ja, bitte im u"
type textarea "x"
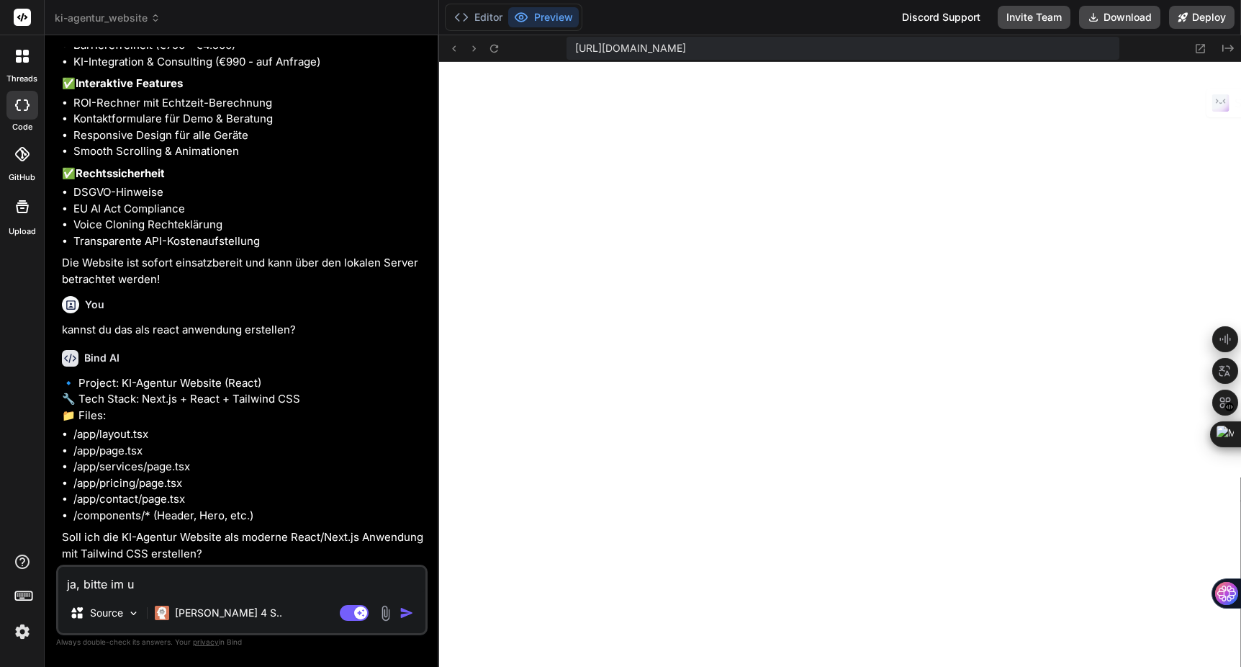
type textarea "ja, bitte im ul"
type textarea "x"
type textarea "ja, bitte im ult"
type textarea "x"
type textarea "ja, bitte im ultr"
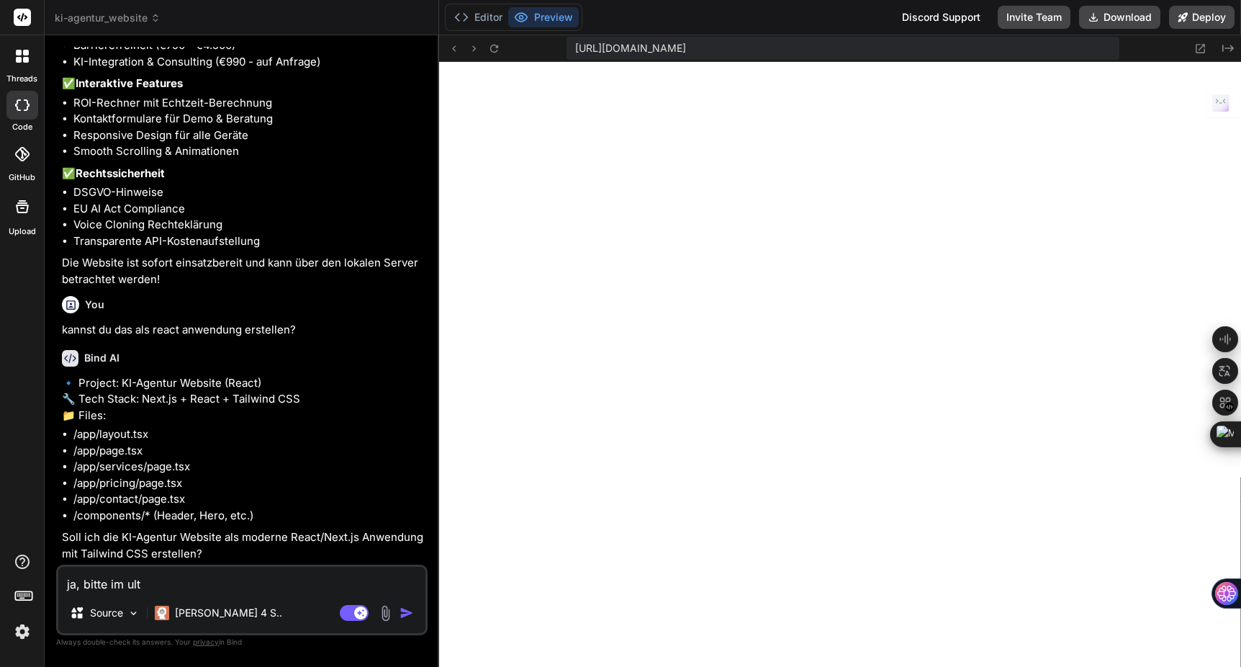
type textarea "x"
type textarea "ja, bitte im ultra"
type textarea "x"
type textarea "ja, bitte im ultra"
type textarea "x"
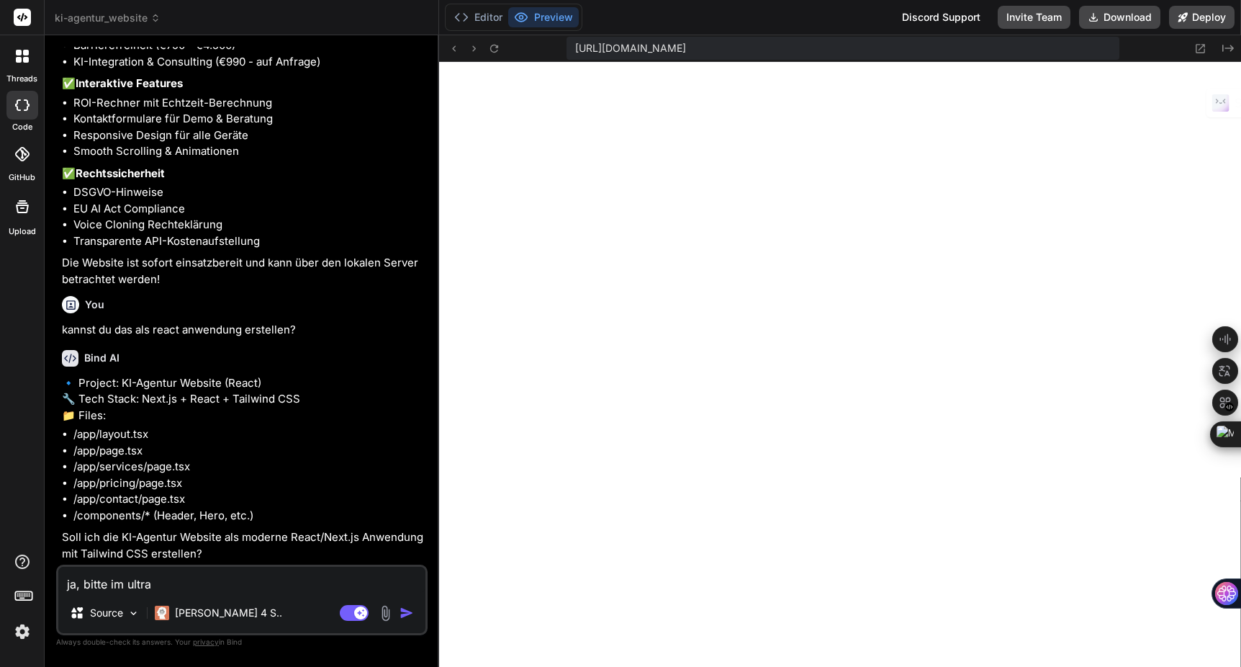
type textarea "ja, bitte im ultra m"
type textarea "x"
type textarea "ja, bitte im ultra mo"
type textarea "x"
type textarea "ja, bitte im ultra mod"
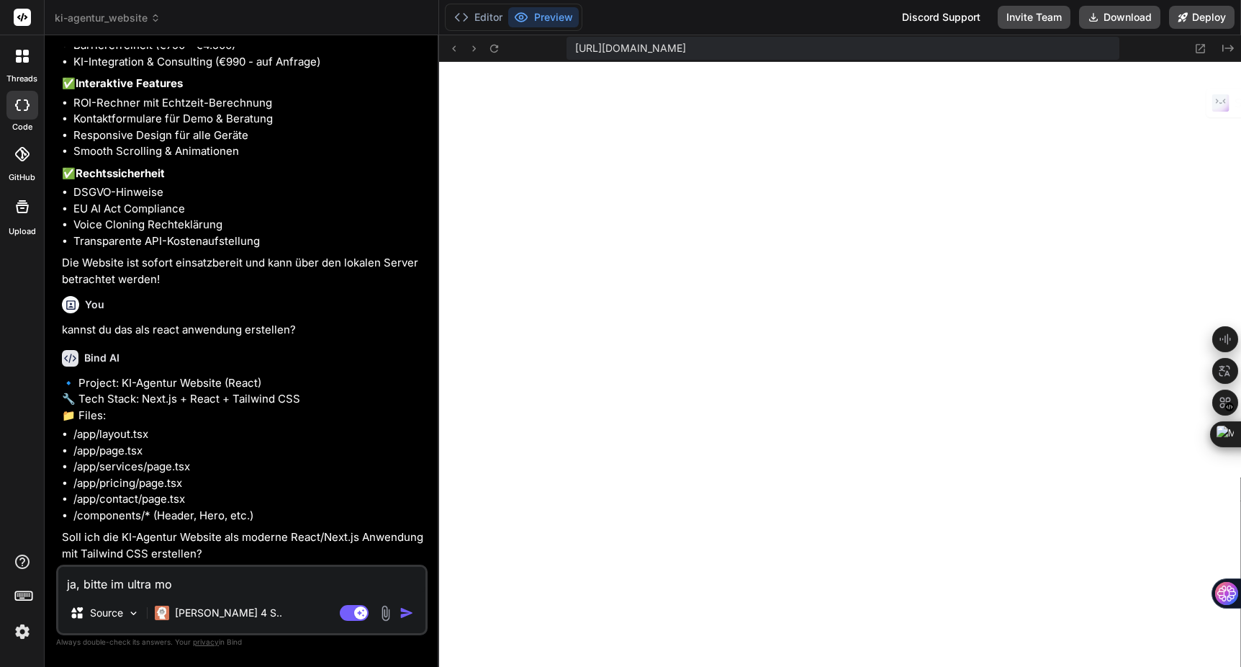
type textarea "x"
type textarea "ja, bitte im ultra mode"
type textarea "x"
type textarea "ja, bitte im ultra moder"
type textarea "x"
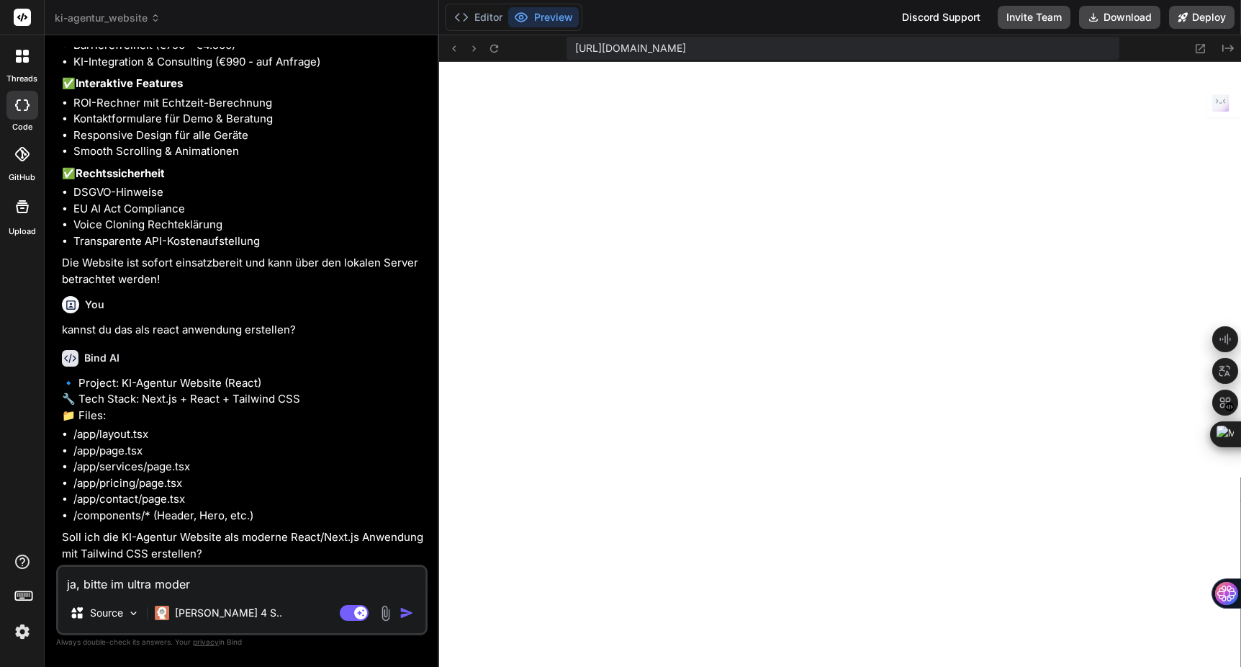
type textarea "ja, bitte im ultra modern"
type textarea "x"
type textarea "ja, bitte im ultra moderne"
type textarea "x"
type textarea "ja, bitte im ultra modernen"
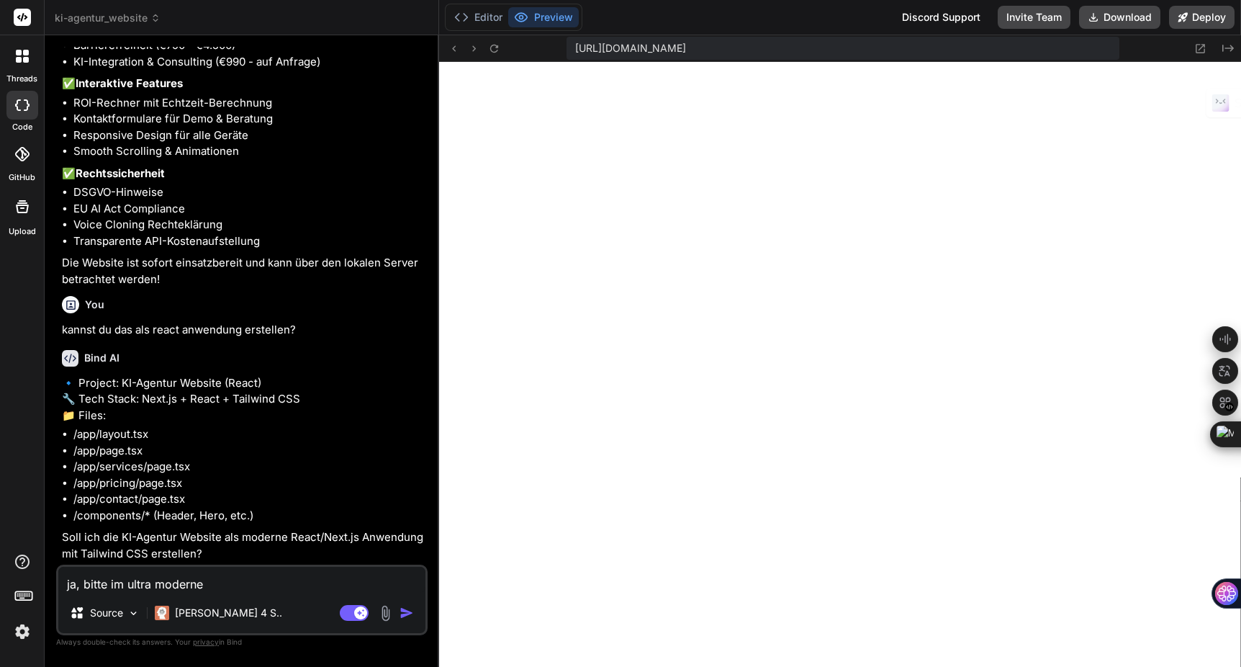
type textarea "x"
type textarea "ja, bitte im ultra modernen"
type textarea "x"
type textarea "ja, bitte im ultra modernen l"
type textarea "x"
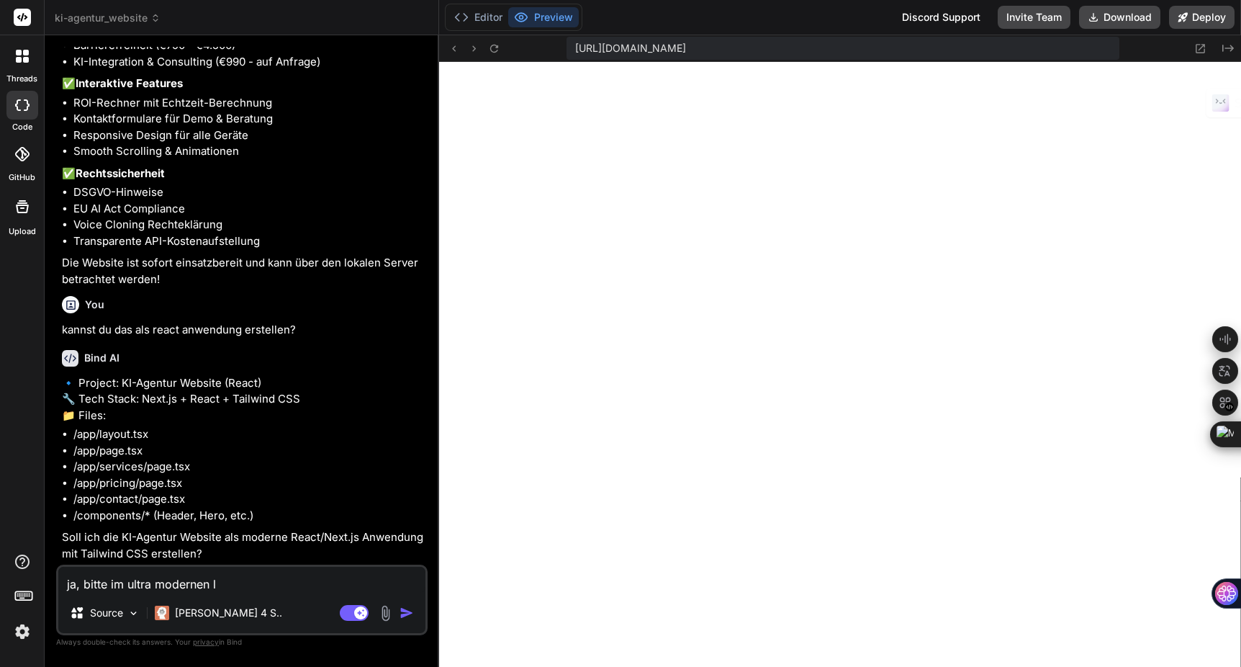
type textarea "ja, bitte im ultra modernen lo"
type textarea "x"
type textarea "ja, bitte im ultra modernen loo"
type textarea "x"
type textarea "ja, bitte im ultra modernen look"
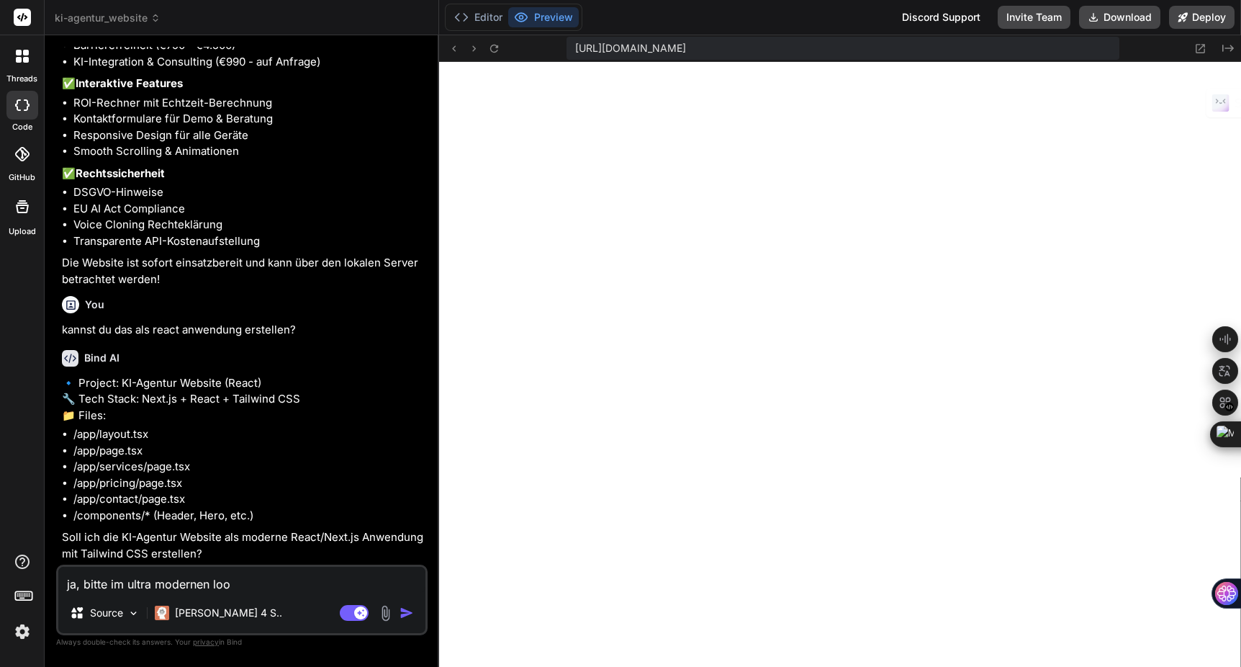
type textarea "x"
type textarea "ja, bitte im ultra modernen glook"
type textarea "x"
type textarea "ja, bitte im ultra modernen gllook"
type textarea "x"
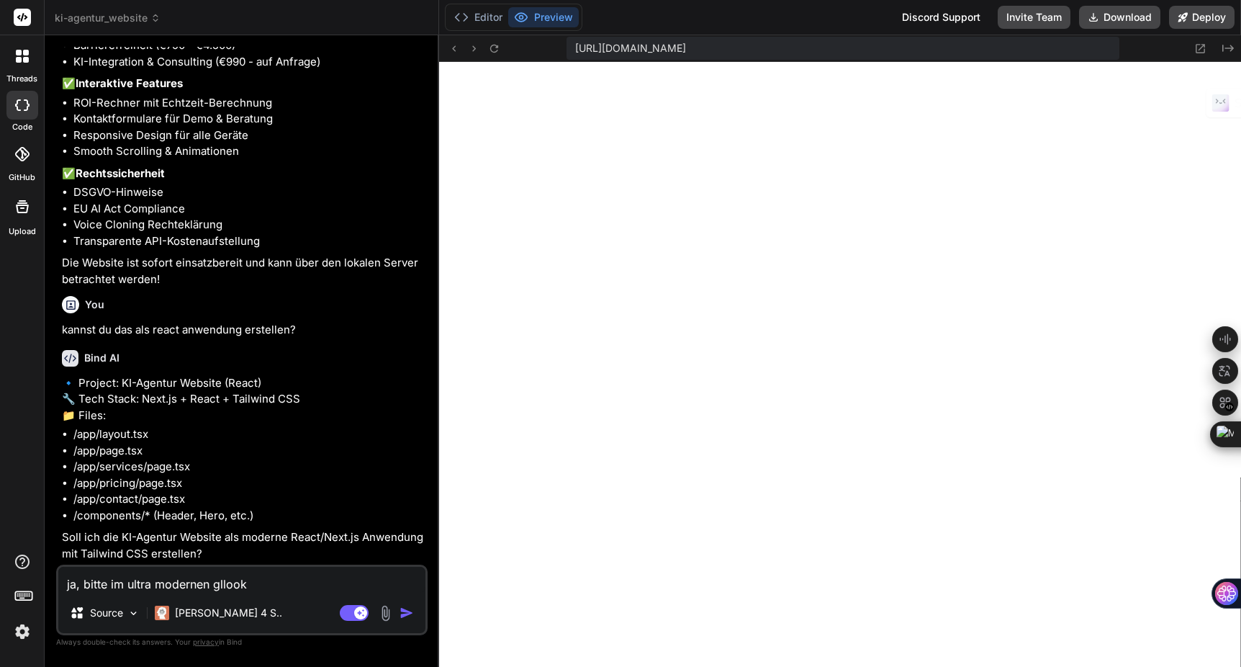
type textarea "ja, bitte im ultra modernen glalook"
type textarea "x"
type textarea "ja, bitte im ultra modernen glaslook"
type textarea "x"
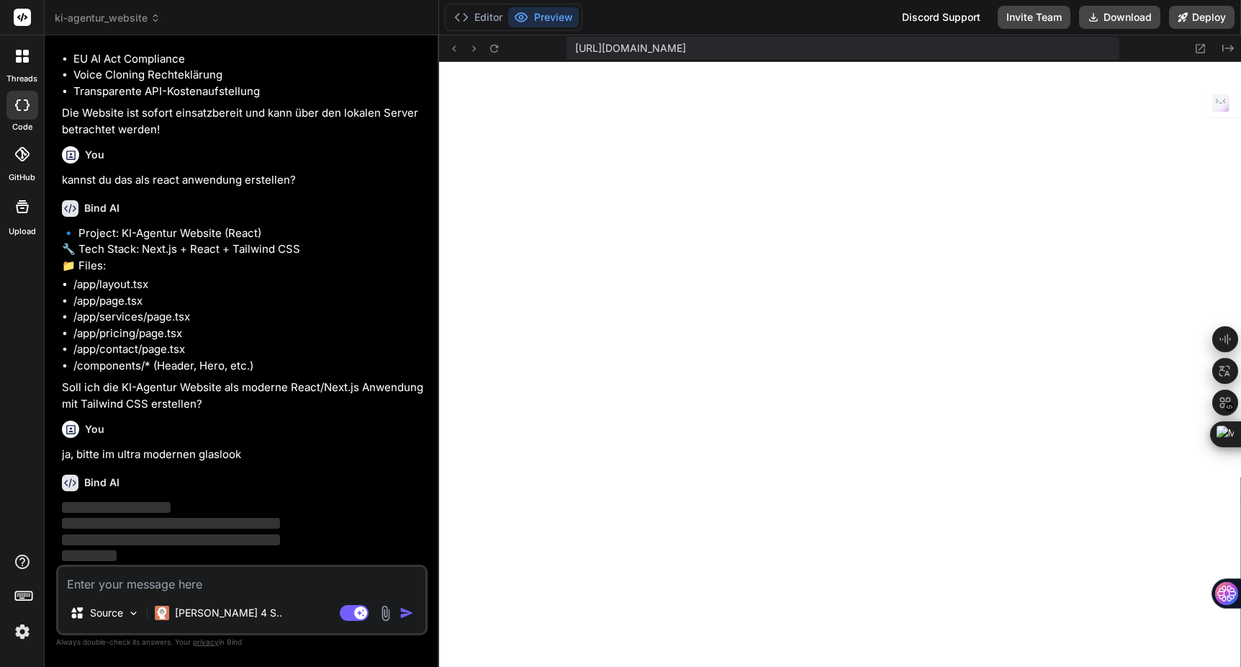
scroll to position [6048, 0]
click at [27, 633] on img at bounding box center [22, 631] width 24 height 24
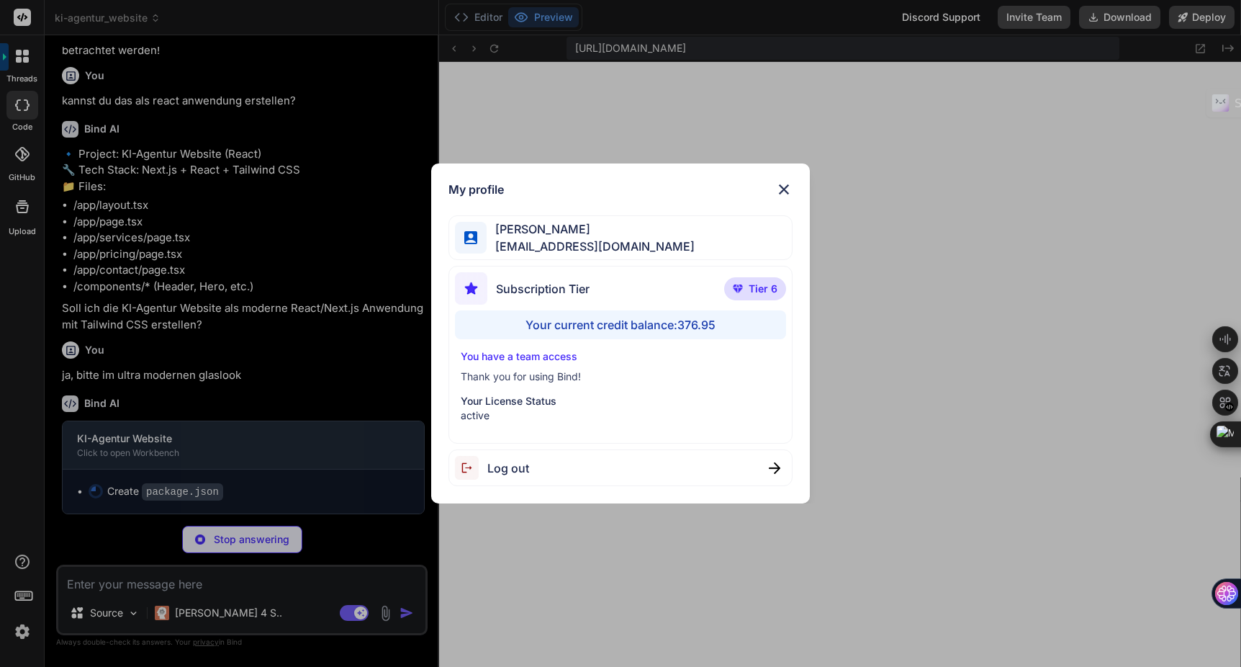
type textarea "x"
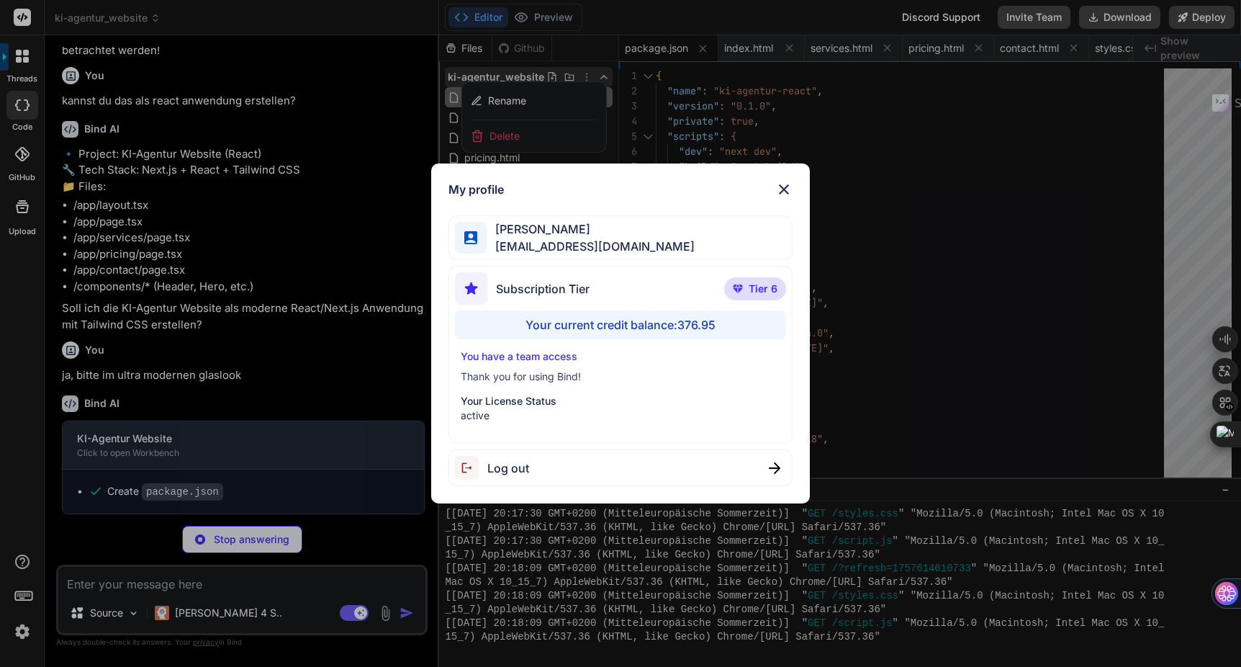
type textarea "x"
type textarea "module.exports = nextConfig"
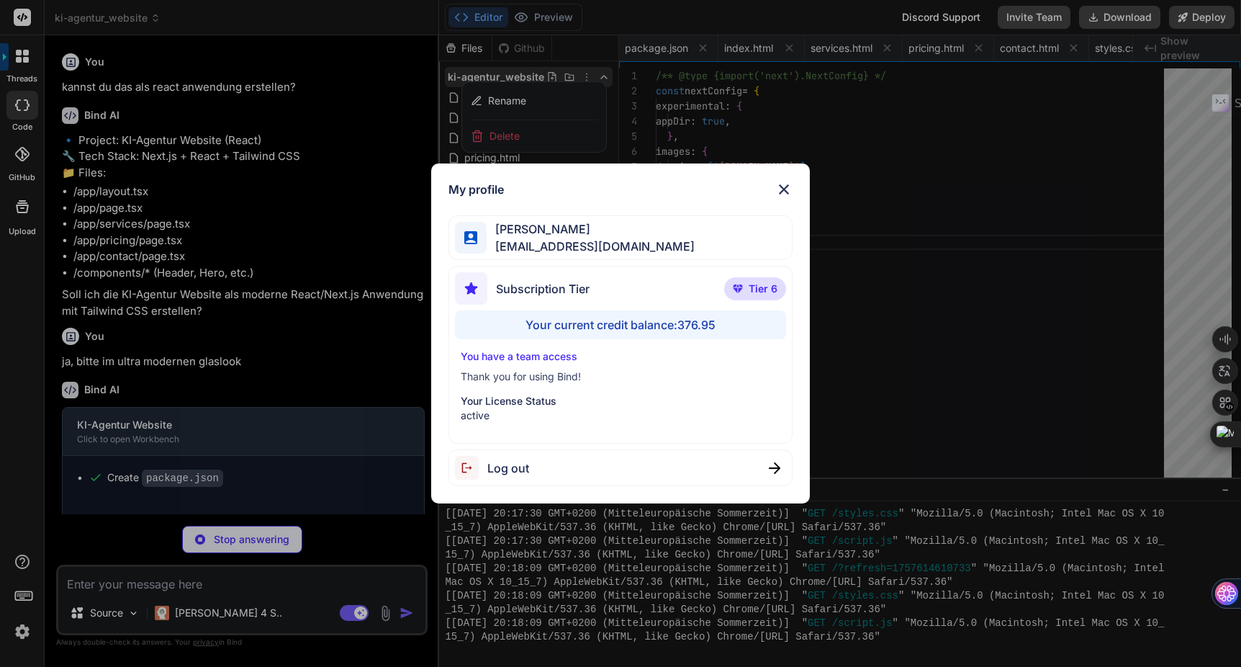
scroll to position [15, 0]
click at [876, 170] on div "My profile [PERSON_NAME] [PERSON_NAME][EMAIL_ADDRESS][DOMAIN_NAME] Subscription…" at bounding box center [620, 333] width 1241 height 667
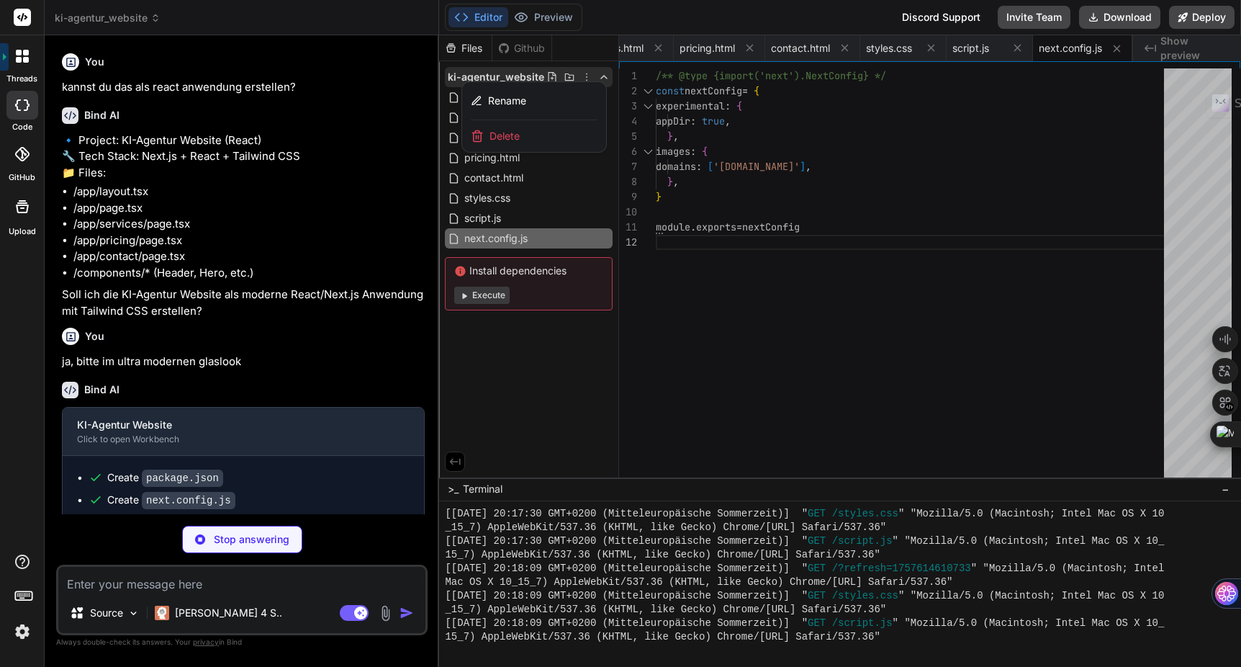
type textarea "x"
type textarea "}"
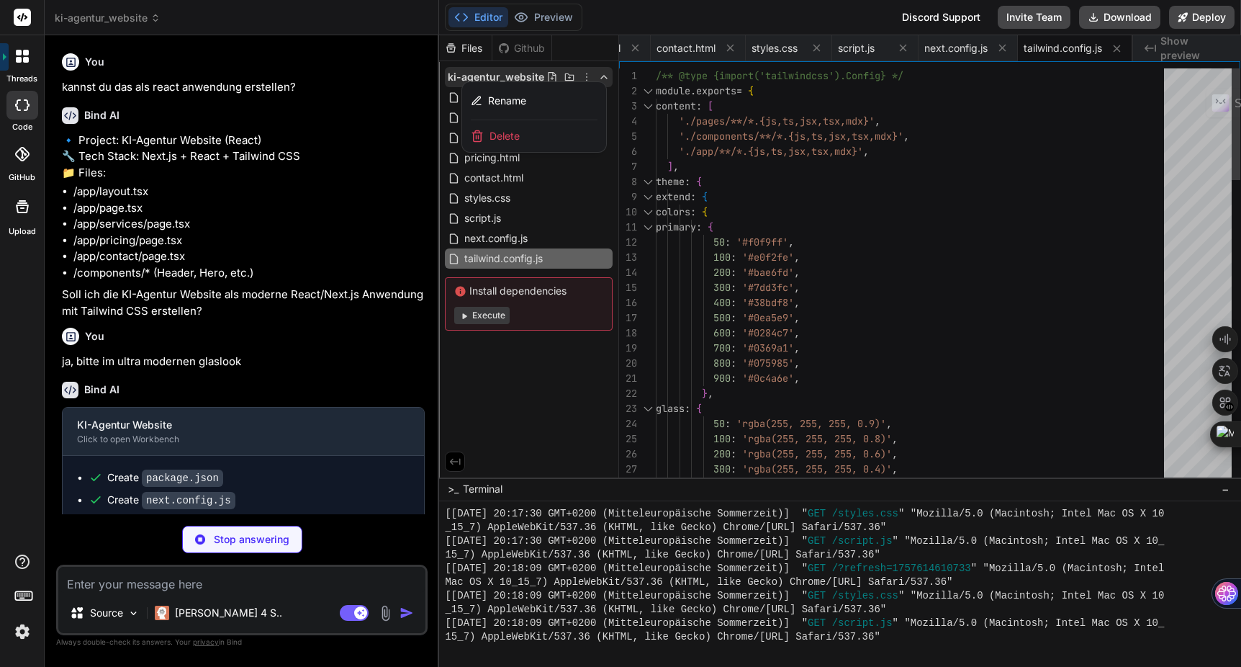
type textarea "x"
type textarea "module.exports = { plugins: { tailwindcss: {}, autoprefixer: {}, }, }"
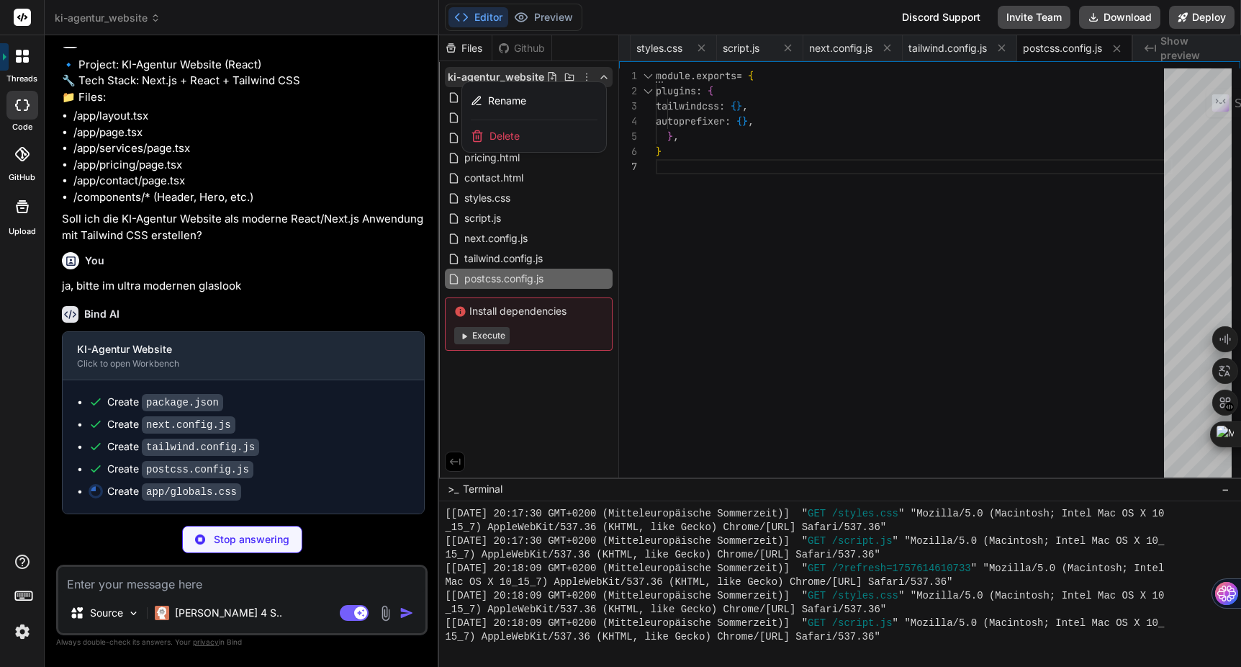
scroll to position [6215, 0]
type textarea "x"
type textarea "}"
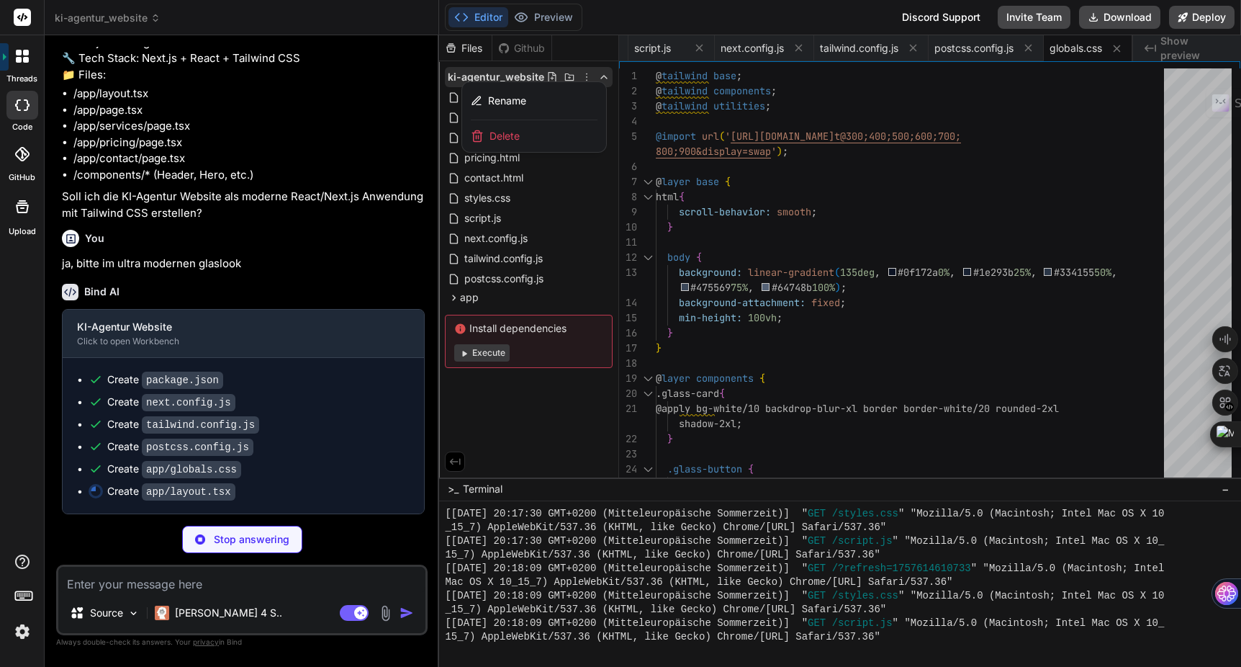
type textarea "x"
type textarea "] }) }} /> </head> <body className={inter.className}>{children}</body> </html> …"
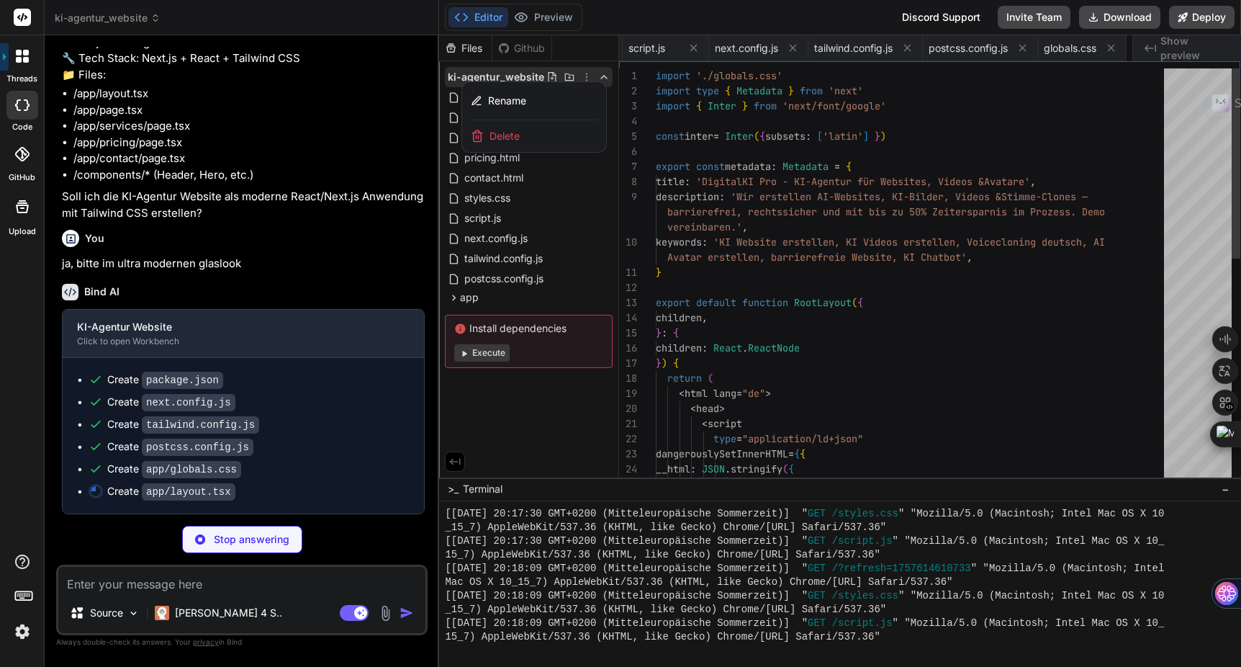
scroll to position [0, 639]
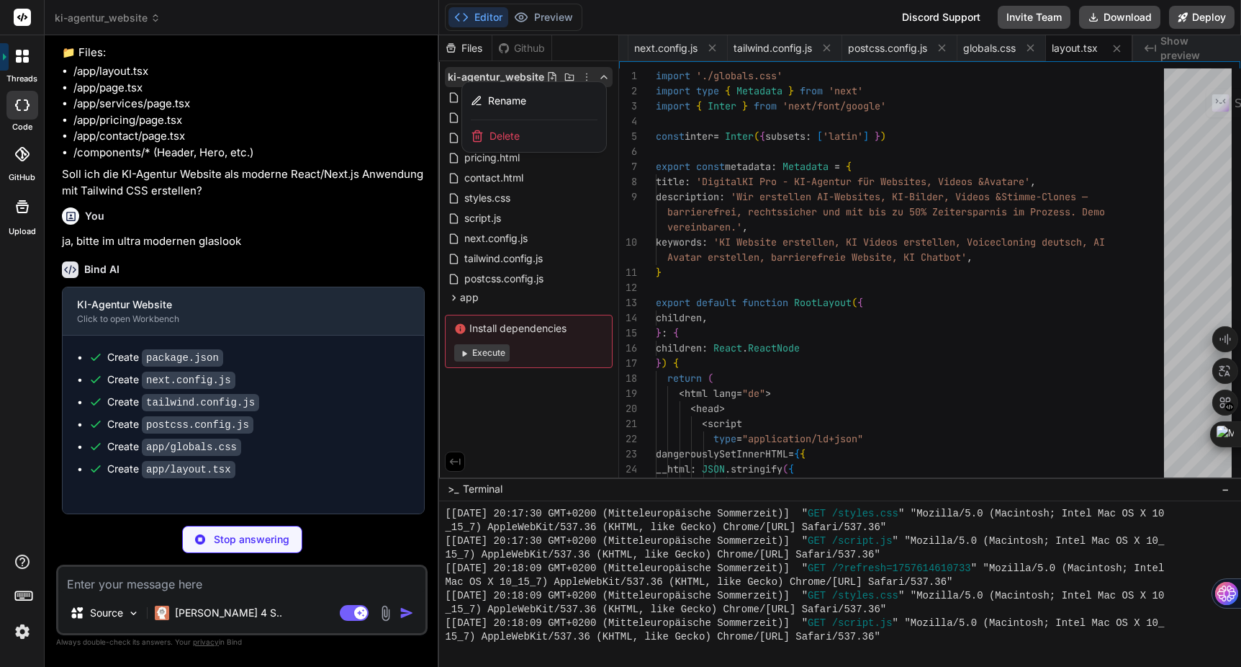
type textarea "x"
type textarea ") }"
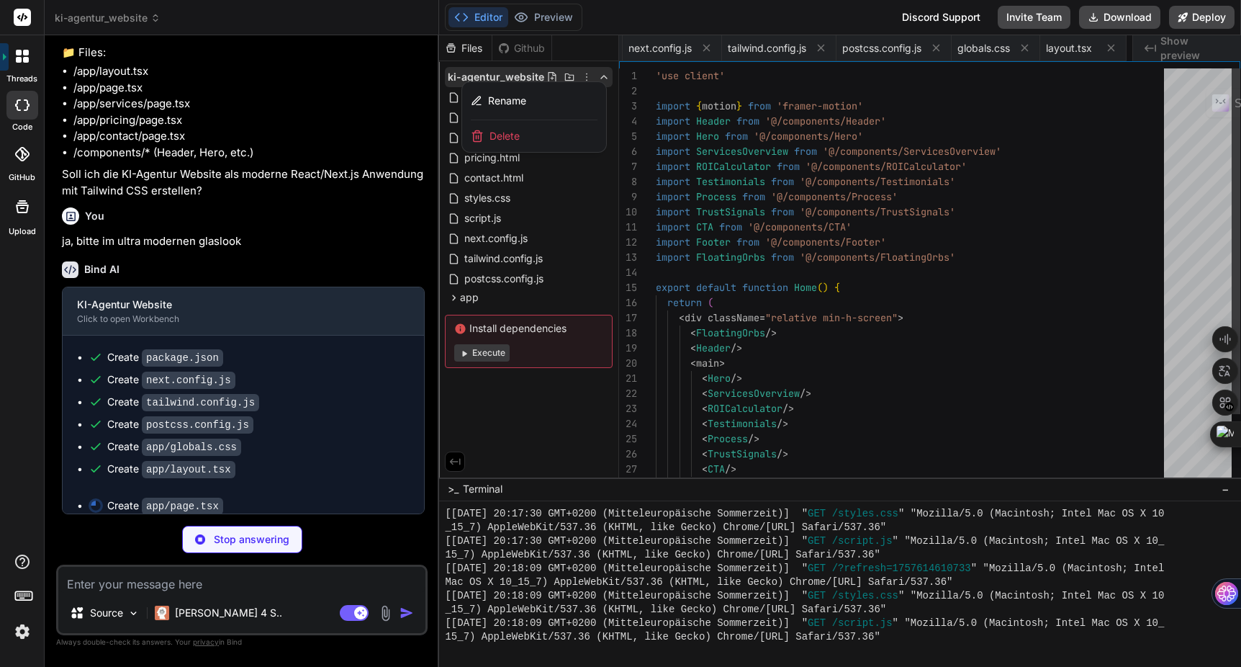
scroll to position [0, 726]
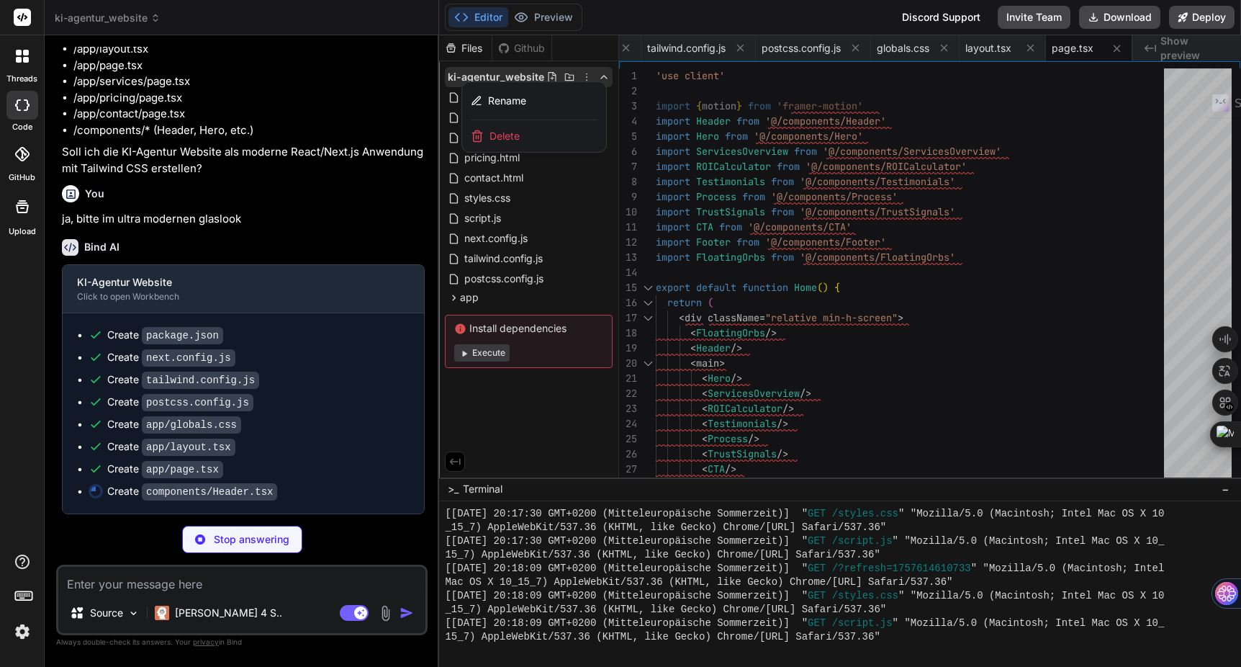
type textarea "x"
type textarea "</motion.div> </nav> </motion.header> ) }"
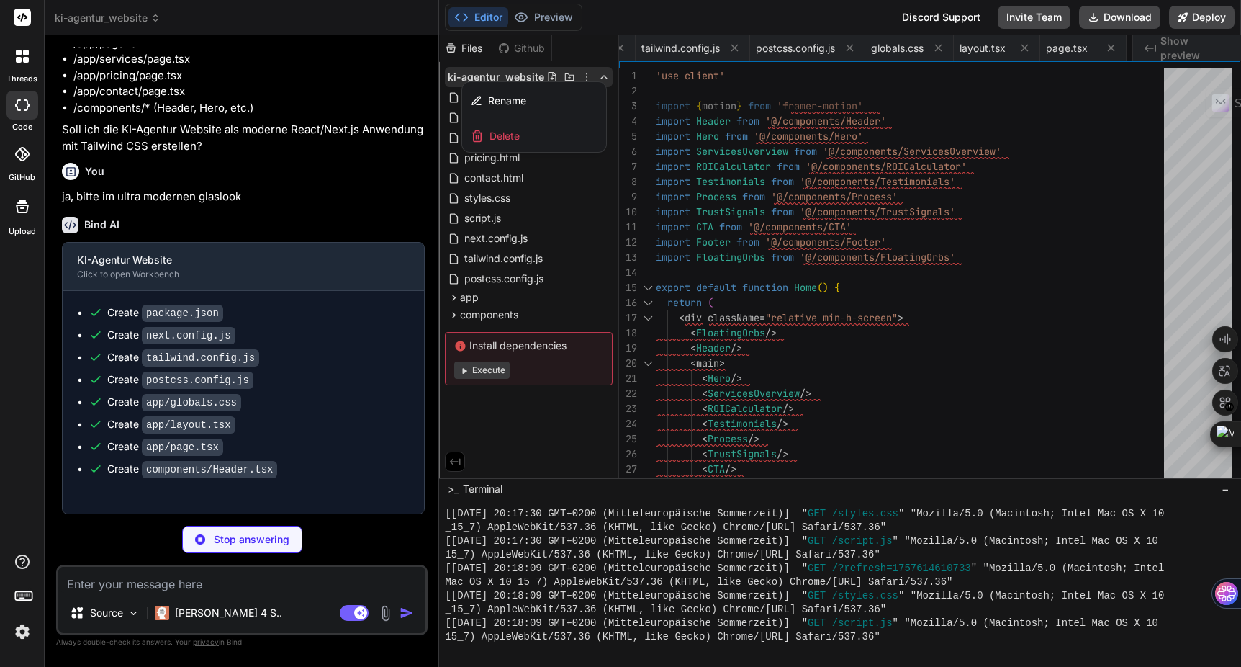
type textarea "x"
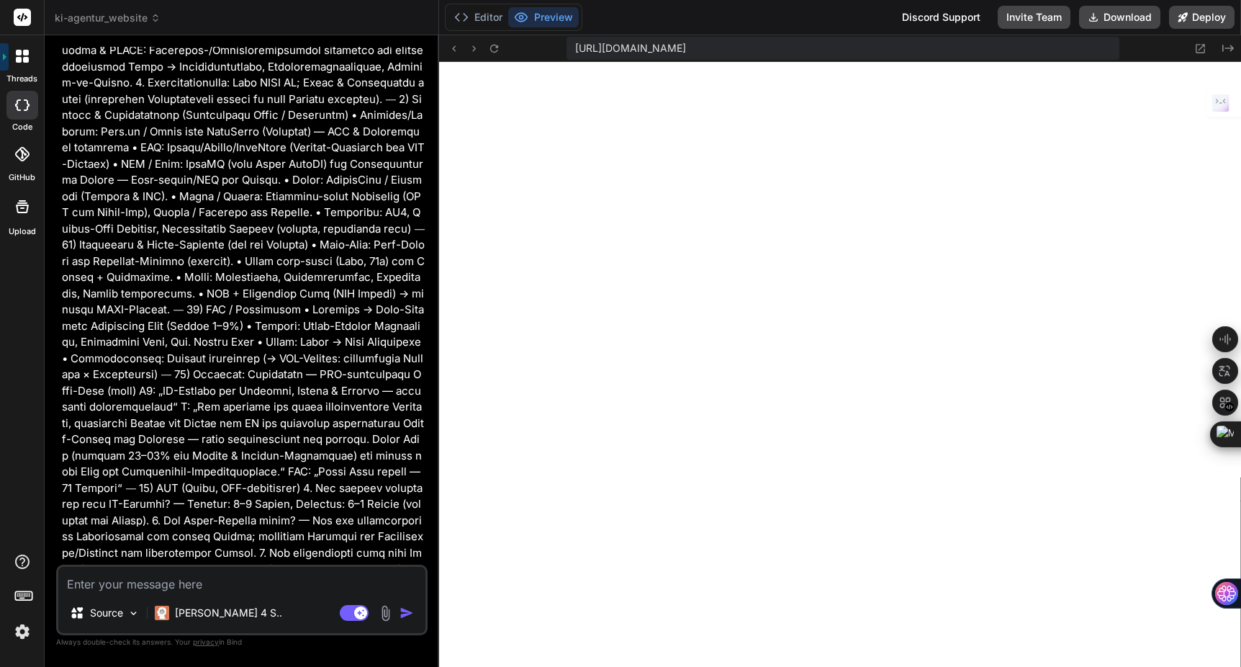
scroll to position [3756, 0]
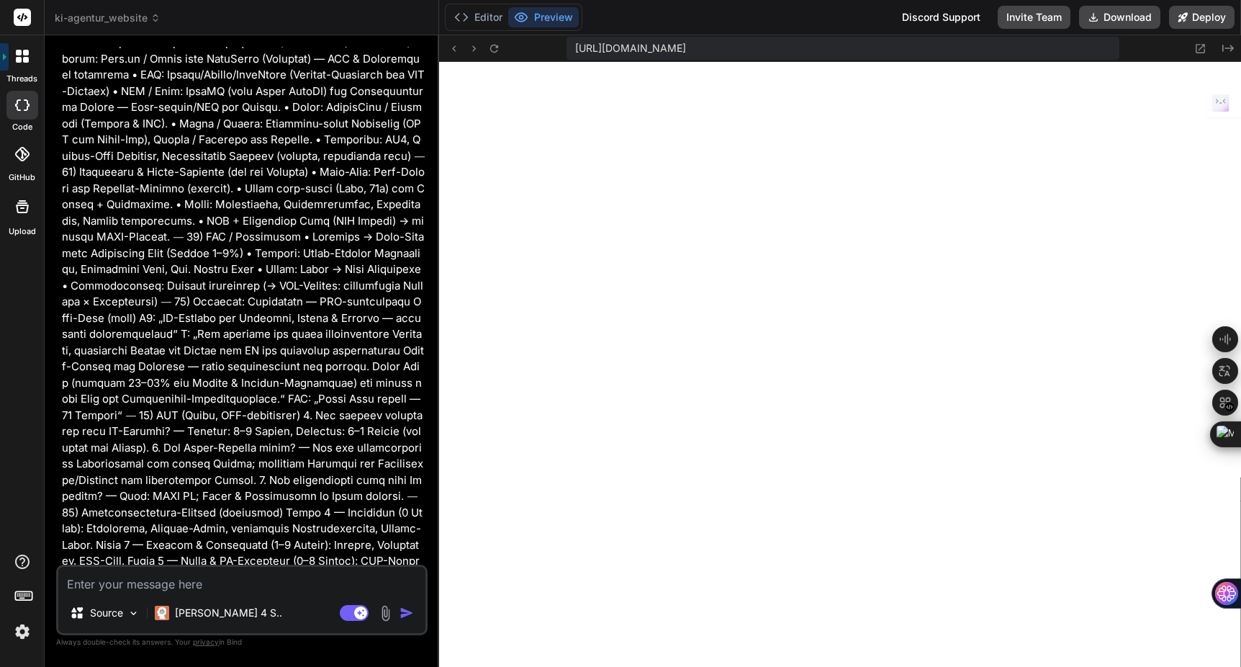
click at [125, 588] on textarea at bounding box center [241, 580] width 367 height 26
paste textarea "Build Error Failed to compile ./app/page.tsx:4:1 Module not found: Can't resolv…"
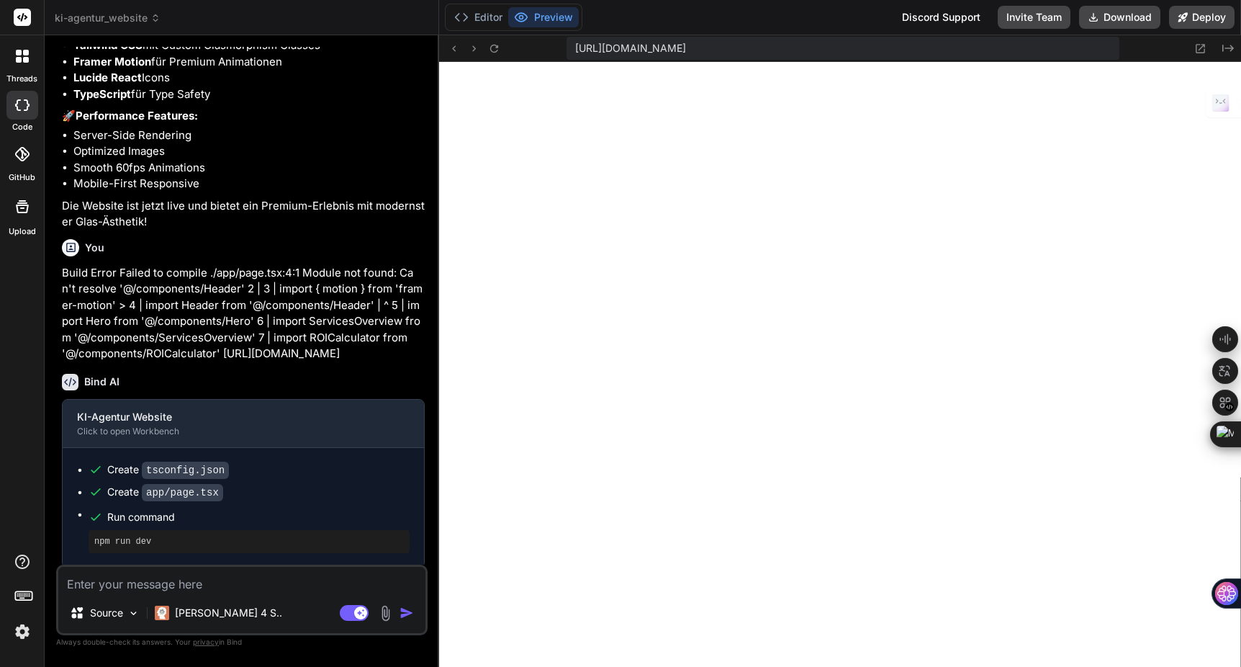
scroll to position [8688, 0]
click at [454, 50] on icon at bounding box center [454, 48] width 12 height 12
click at [486, 47] on button at bounding box center [493, 48] width 17 height 17
click at [497, 45] on icon at bounding box center [494, 48] width 8 height 8
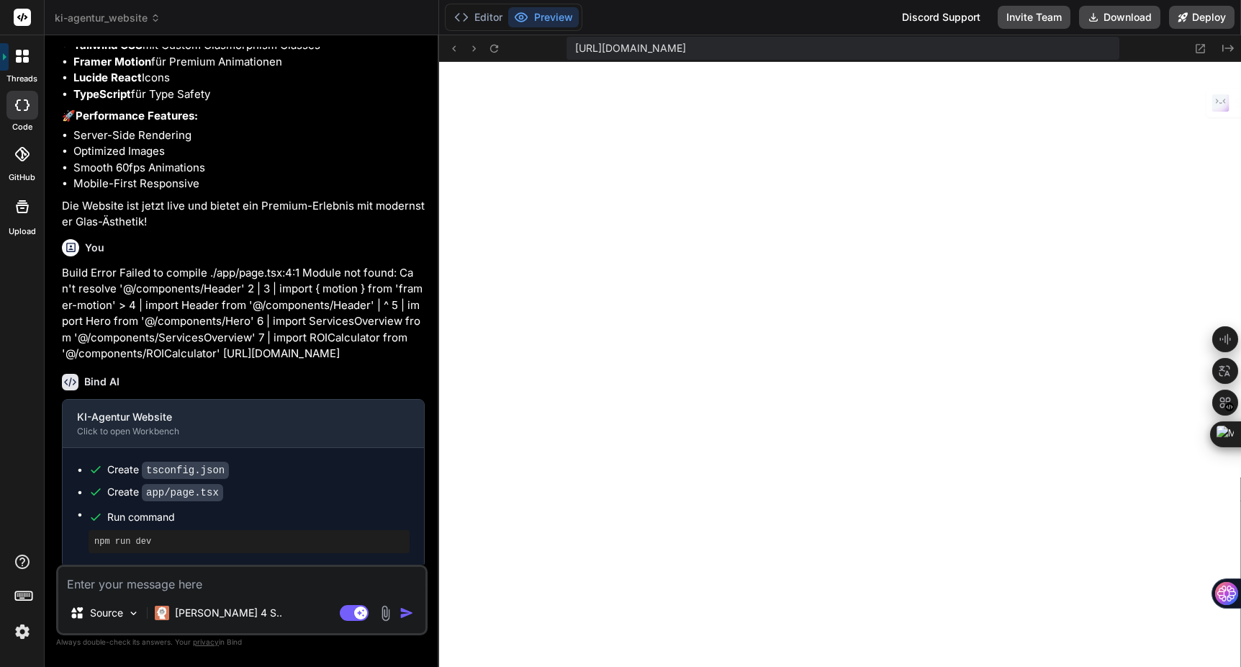
scroll to position [8743, 0]
click at [490, 48] on icon at bounding box center [494, 48] width 8 height 8
click at [16, 634] on img at bounding box center [22, 631] width 24 height 24
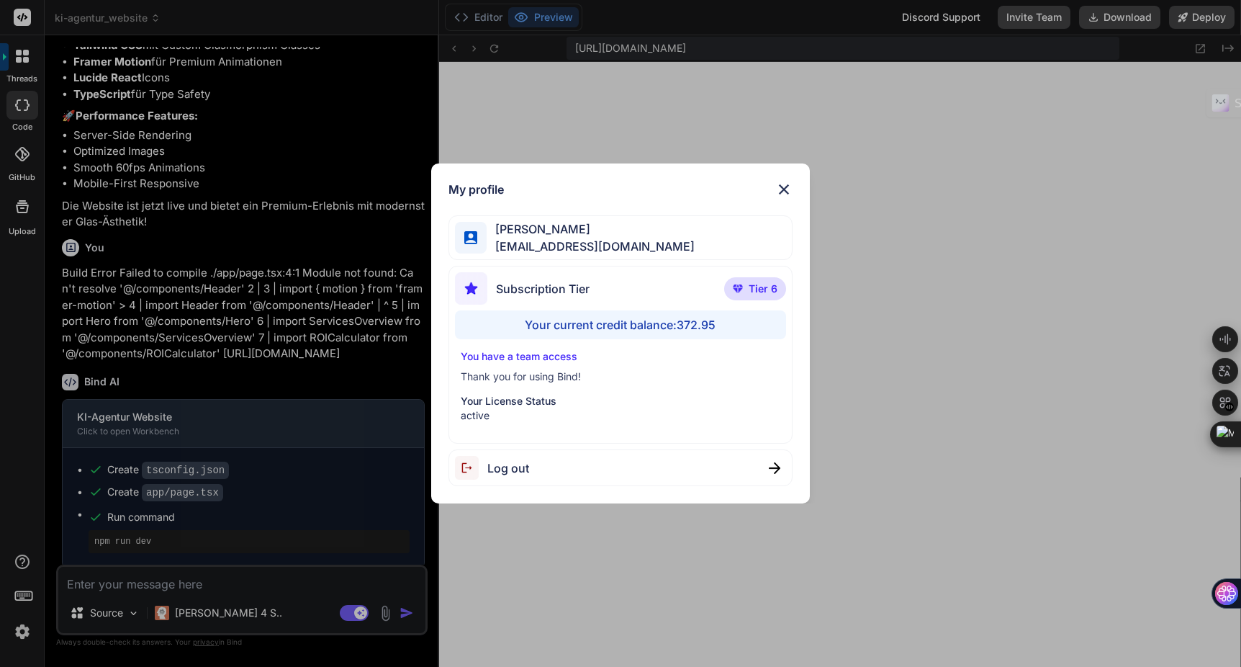
click at [27, 633] on div "My profile [PERSON_NAME] [PERSON_NAME][EMAIL_ADDRESS][DOMAIN_NAME] Subscription…" at bounding box center [620, 333] width 1241 height 667
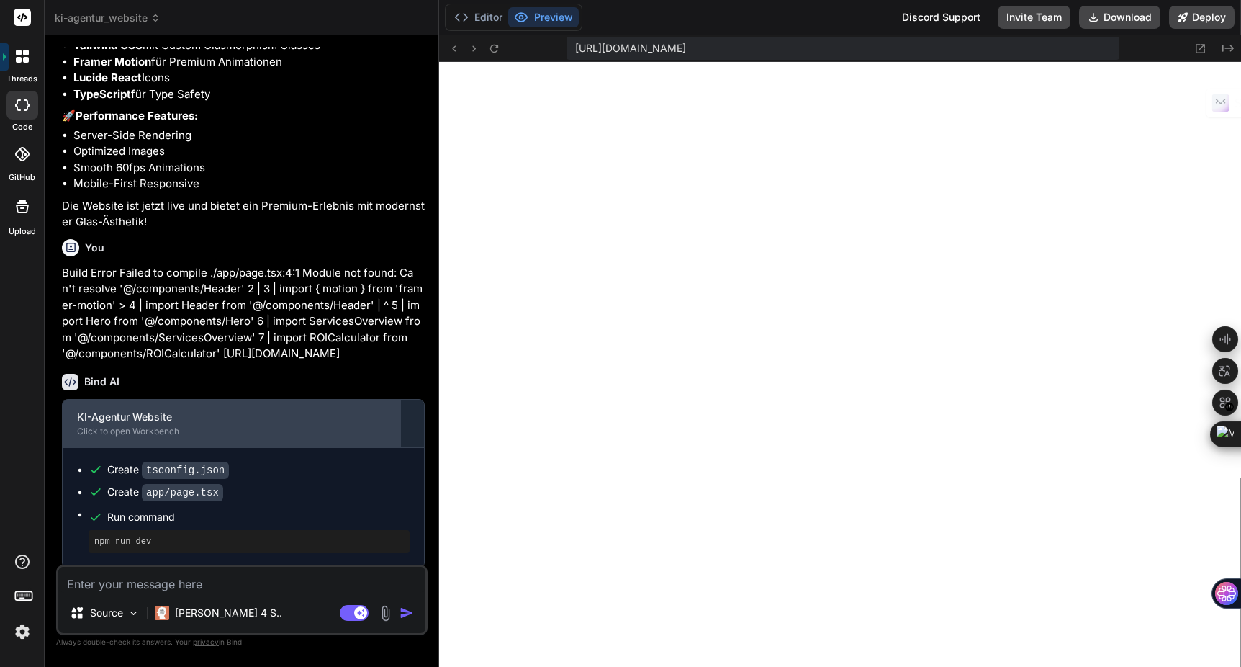
scroll to position [7537, 0]
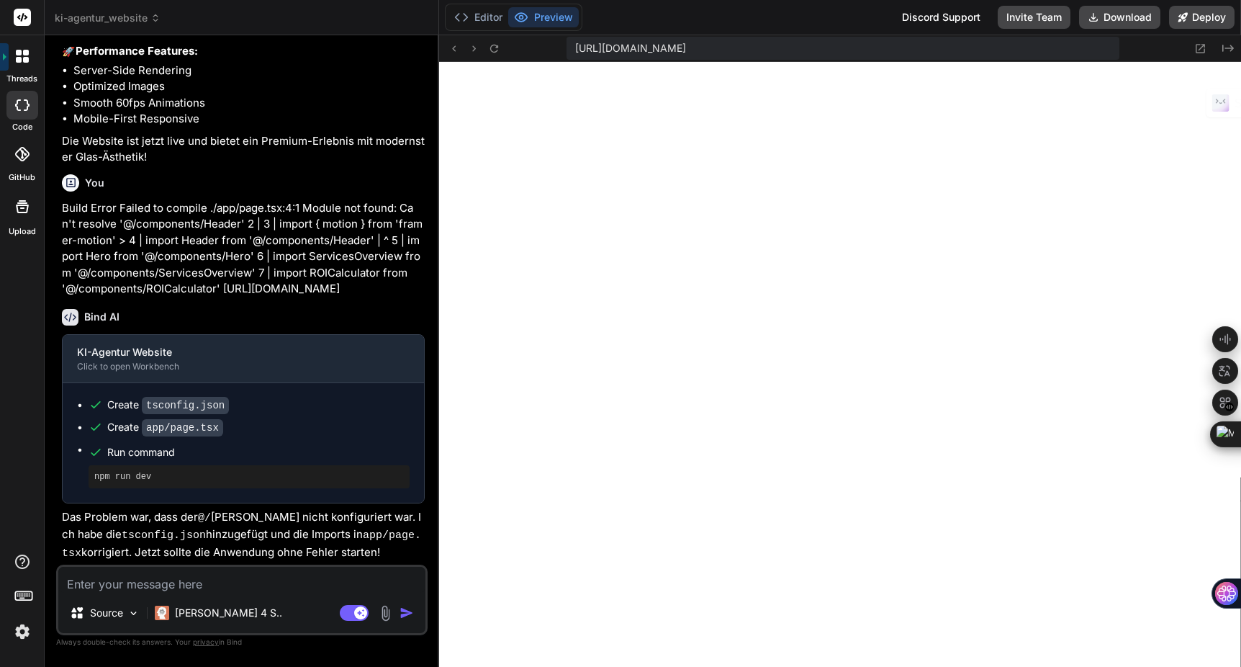
click at [127, 587] on textarea at bounding box center [241, 580] width 367 height 26
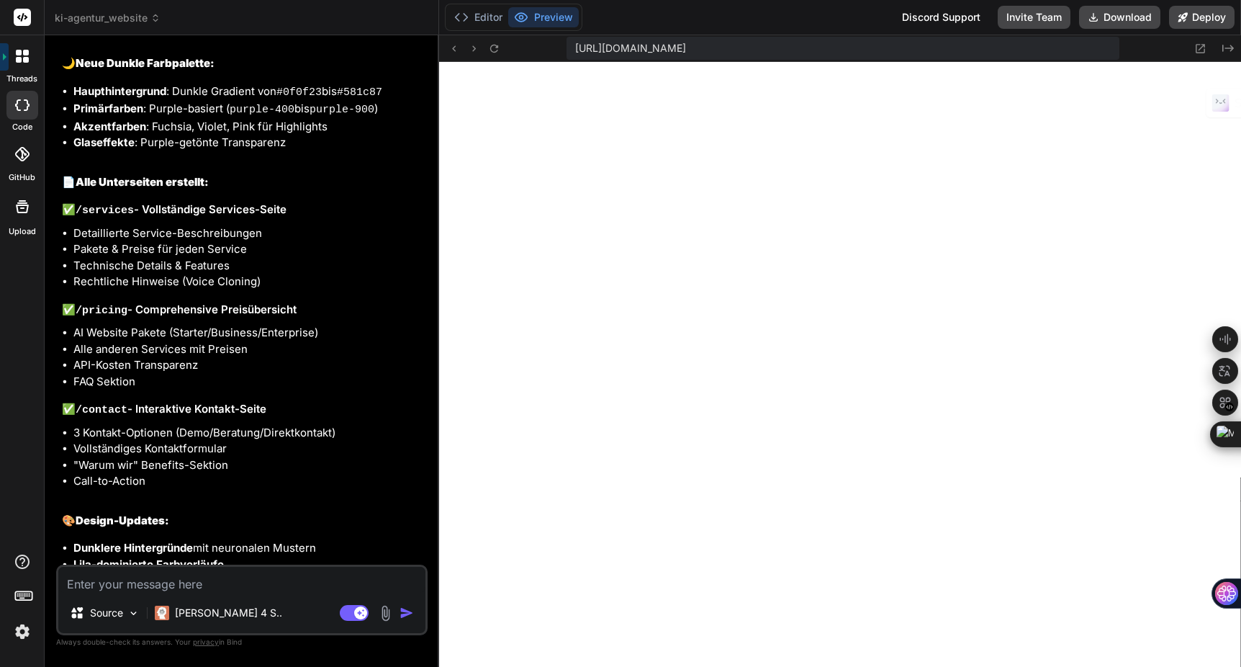
scroll to position [8615, 0]
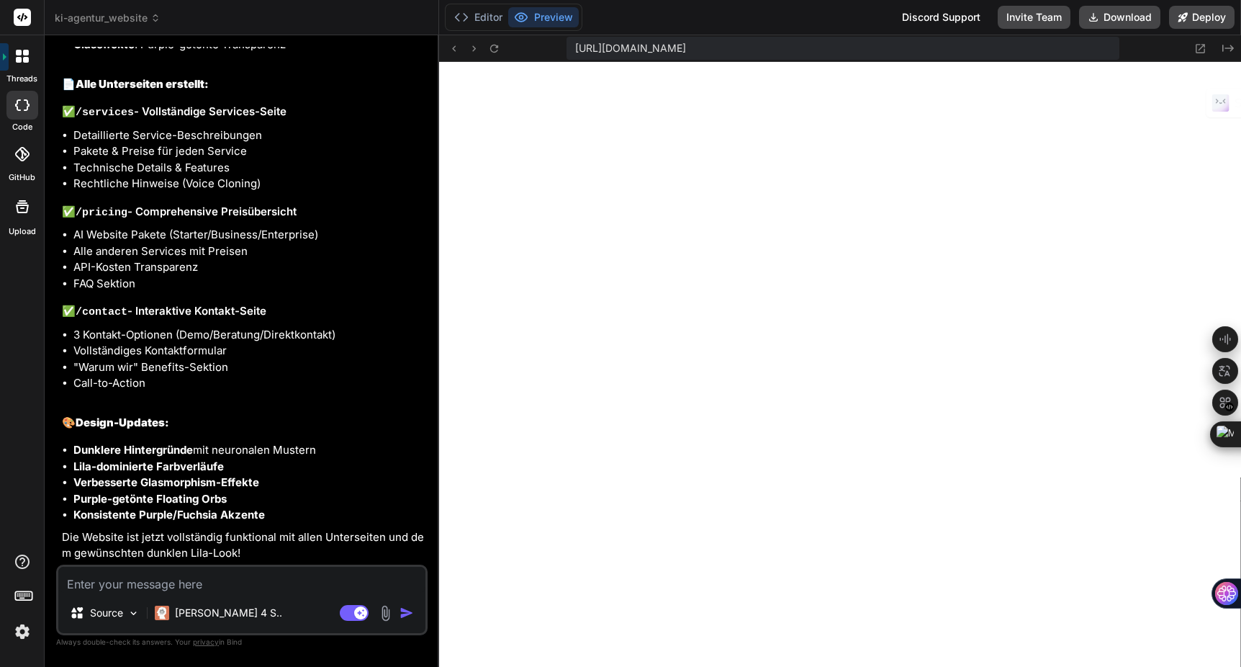
click at [170, 583] on textarea at bounding box center [241, 580] width 367 height 26
paste textarea "Build Error Failed to compile ./components/FloatingOrbs.tsx NonErrorEmittedErro…"
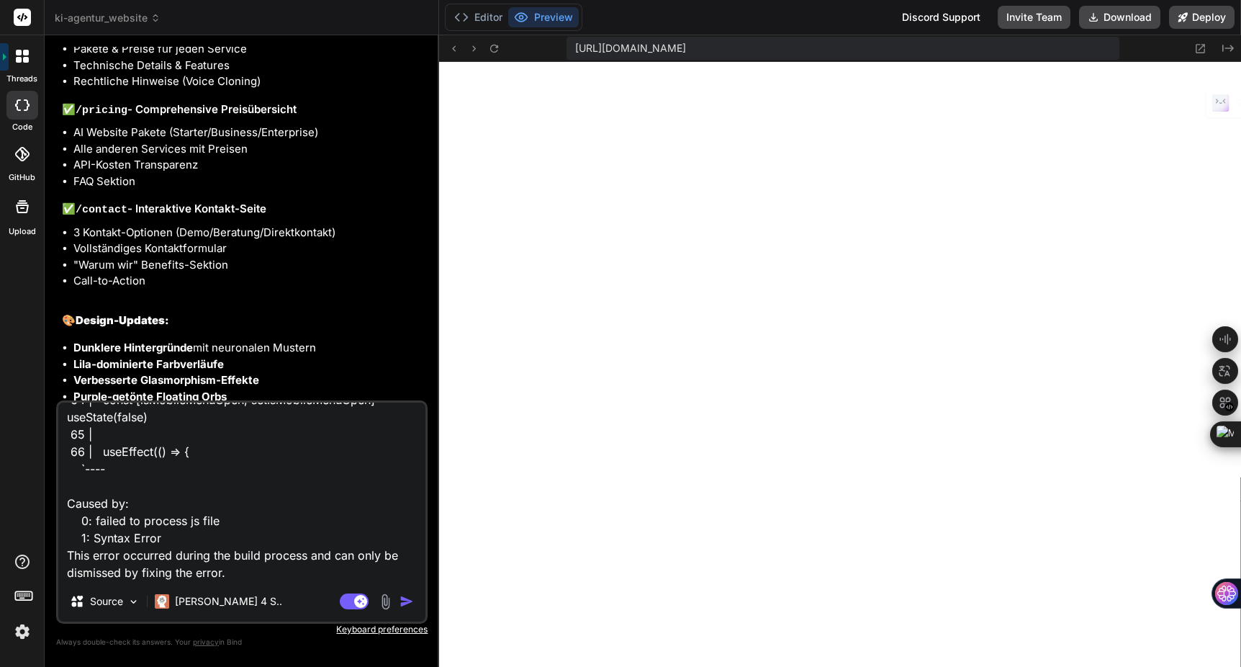
click at [23, 632] on img at bounding box center [22, 631] width 24 height 24
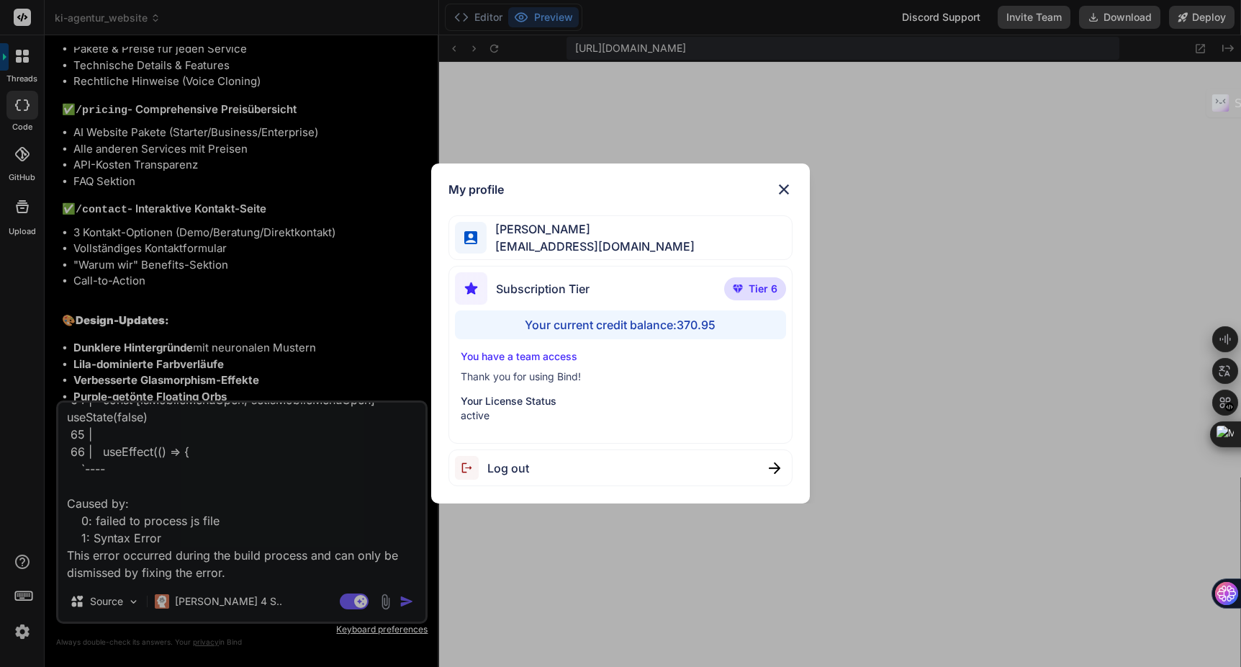
click at [783, 188] on img at bounding box center [784, 189] width 17 height 17
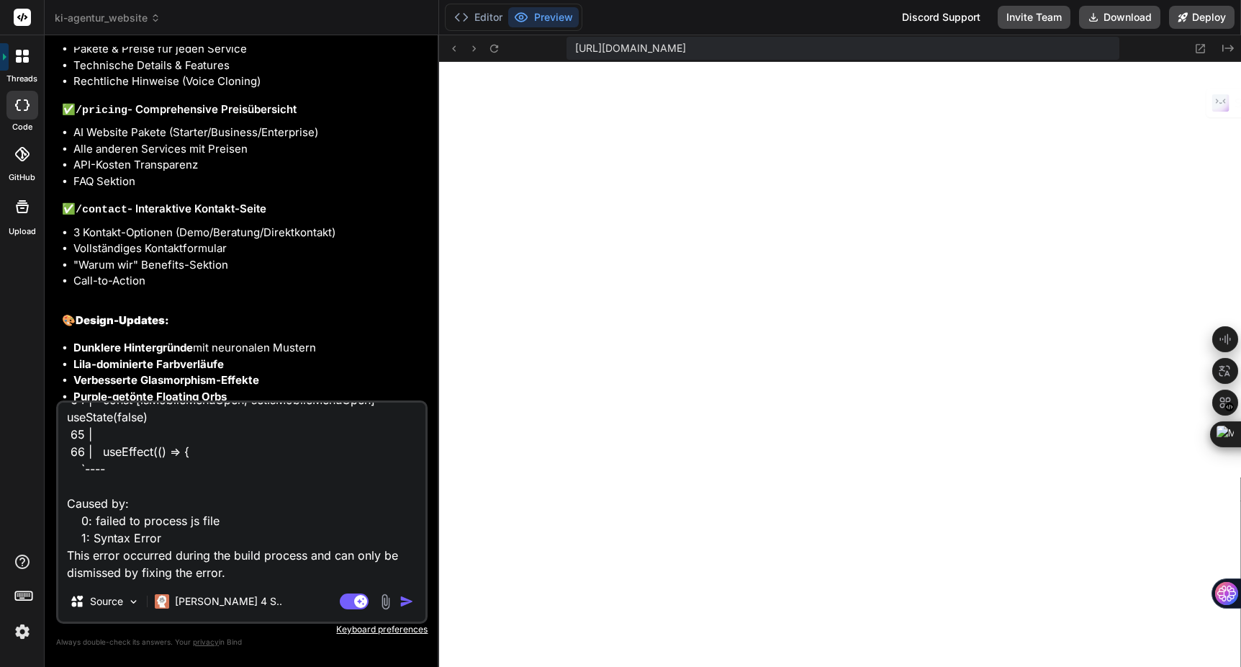
click at [260, 511] on textarea "Build Error Failed to compile ./components/FloatingOrbs.tsx NonErrorEmittedErro…" at bounding box center [241, 492] width 367 height 179
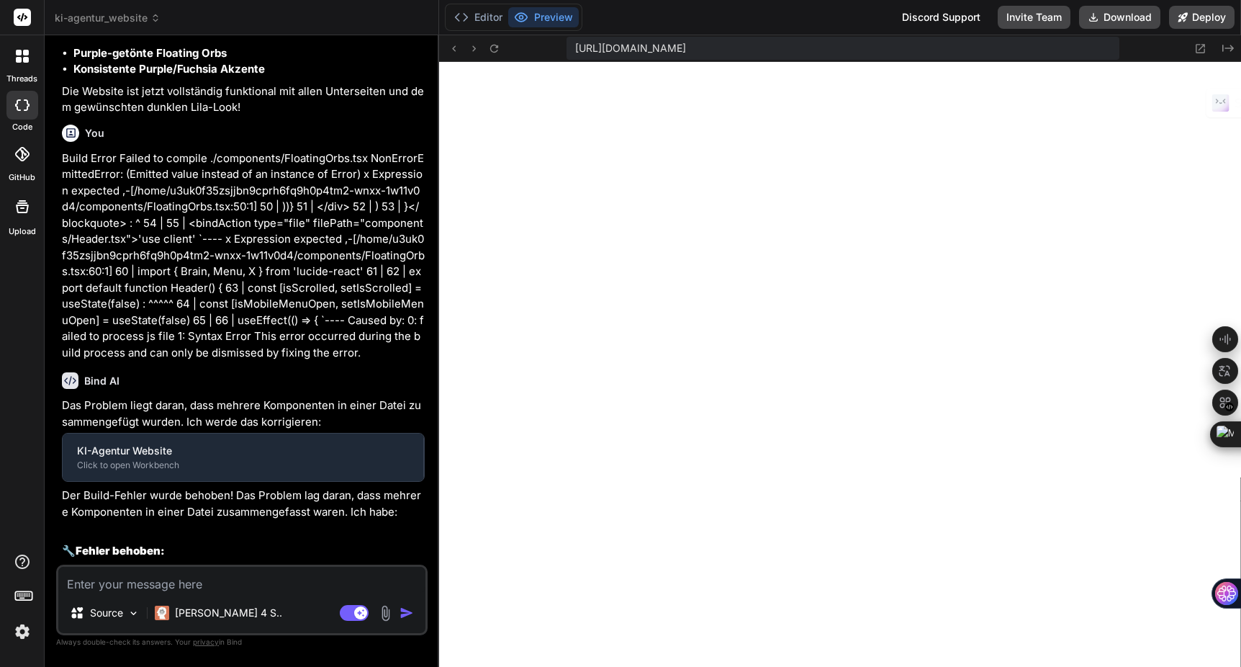
scroll to position [13682, 0]
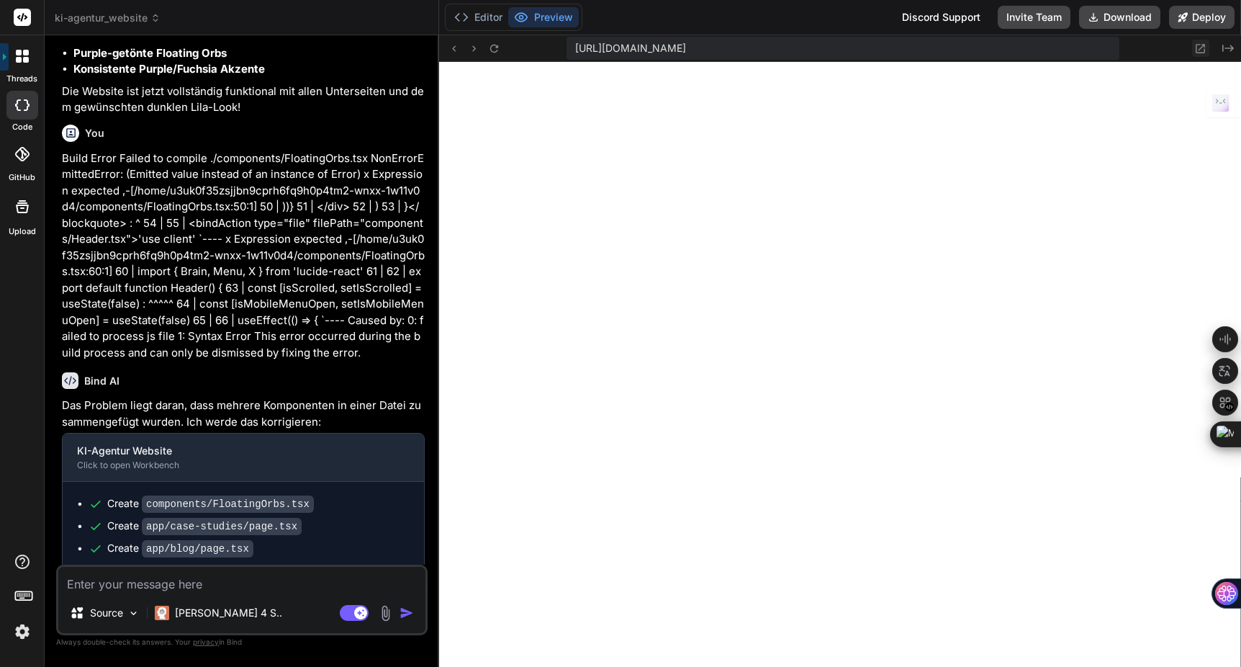
click at [1201, 48] on icon at bounding box center [1201, 48] width 12 height 12
